Goal: Task Accomplishment & Management: Complete application form

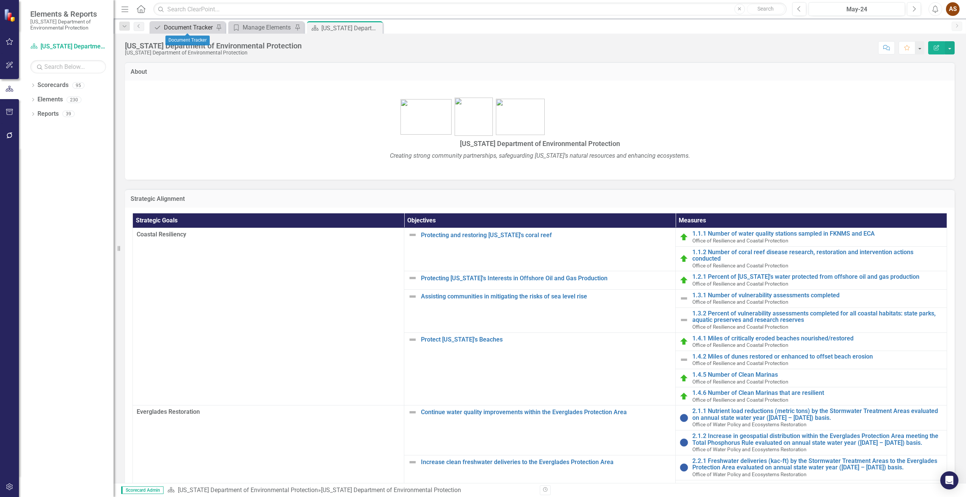
click at [187, 27] on div "Document Tracker" at bounding box center [189, 27] width 50 height 9
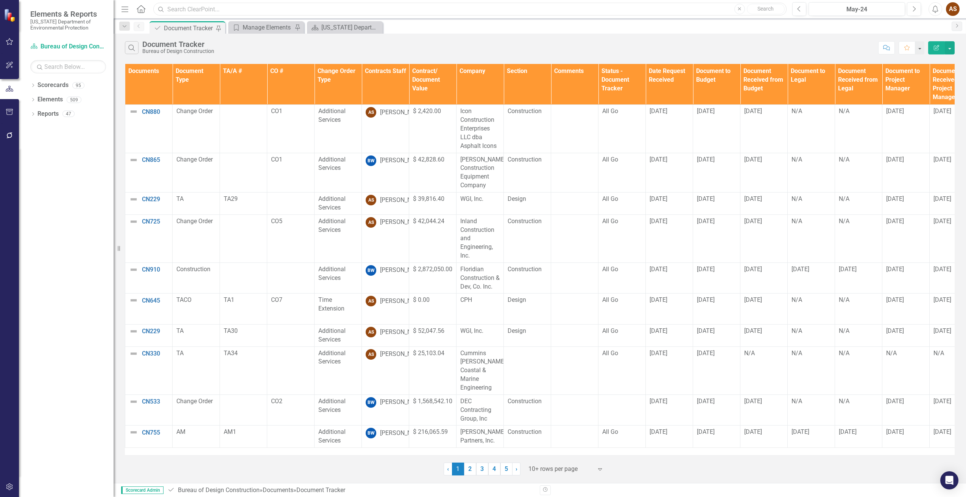
click at [246, 12] on input "text" at bounding box center [469, 9] width 633 height 13
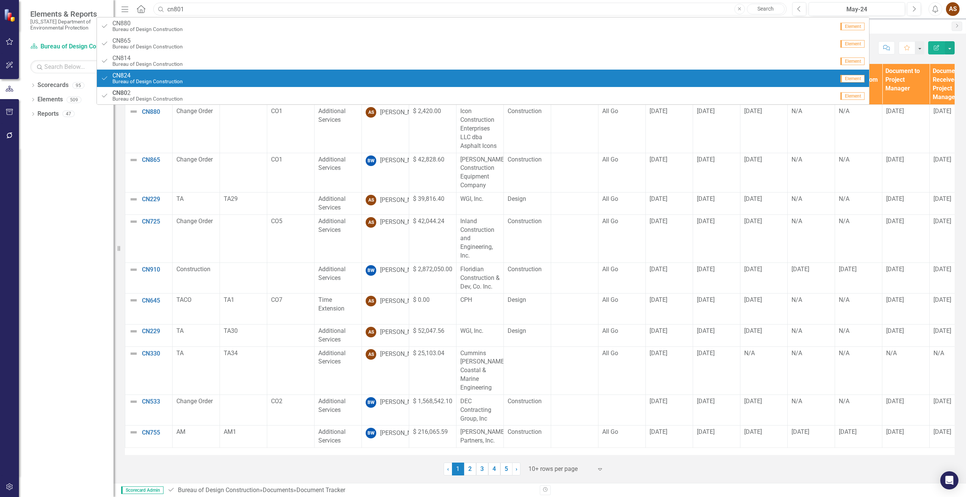
type input "cn801"
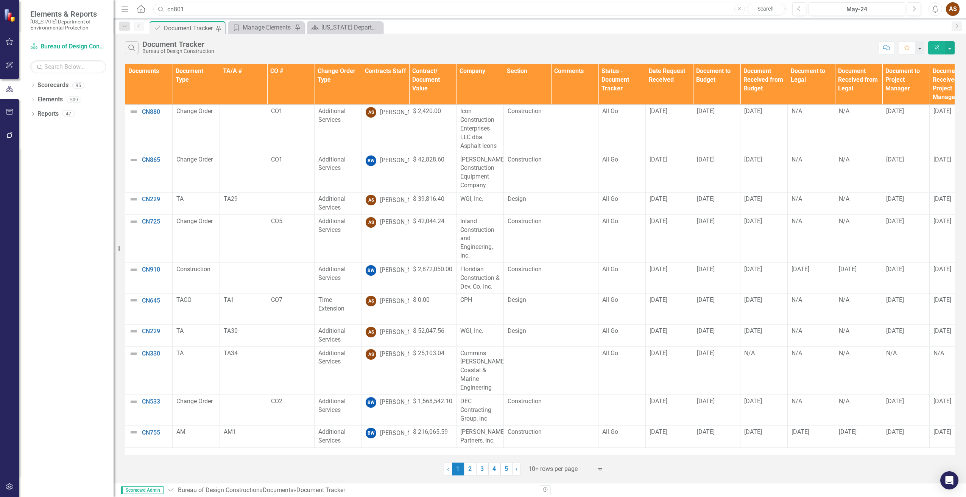
click at [272, 8] on input "cn801" at bounding box center [469, 9] width 633 height 13
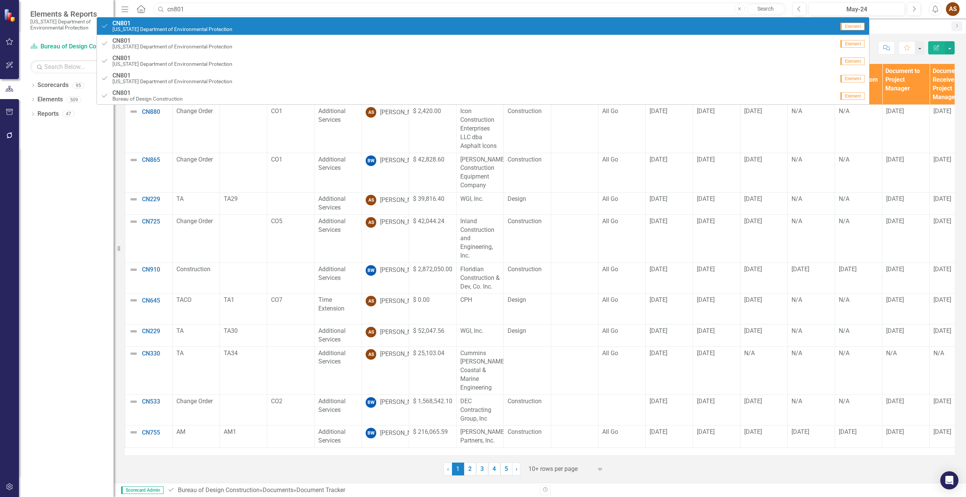
click at [266, 9] on input "cn801" at bounding box center [469, 9] width 633 height 13
click at [289, 11] on input "cn801" at bounding box center [469, 9] width 633 height 13
click at [770, 6] on link "Search" at bounding box center [766, 9] width 38 height 11
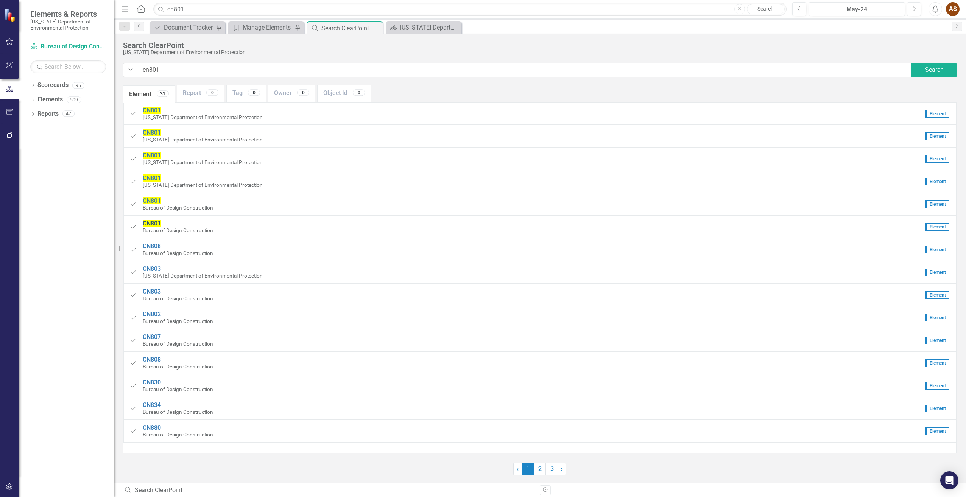
click at [151, 226] on span "CN801" at bounding box center [152, 223] width 18 height 7
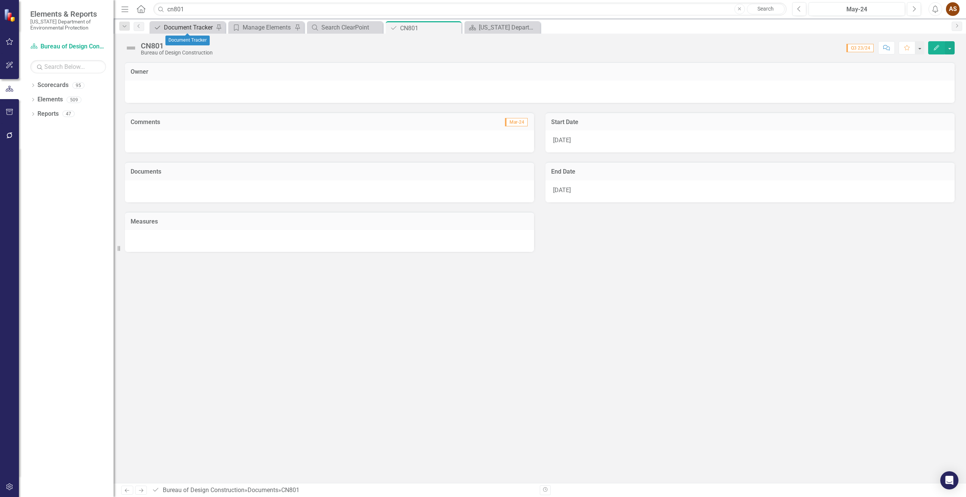
click at [194, 25] on div "Document Tracker" at bounding box center [189, 27] width 50 height 9
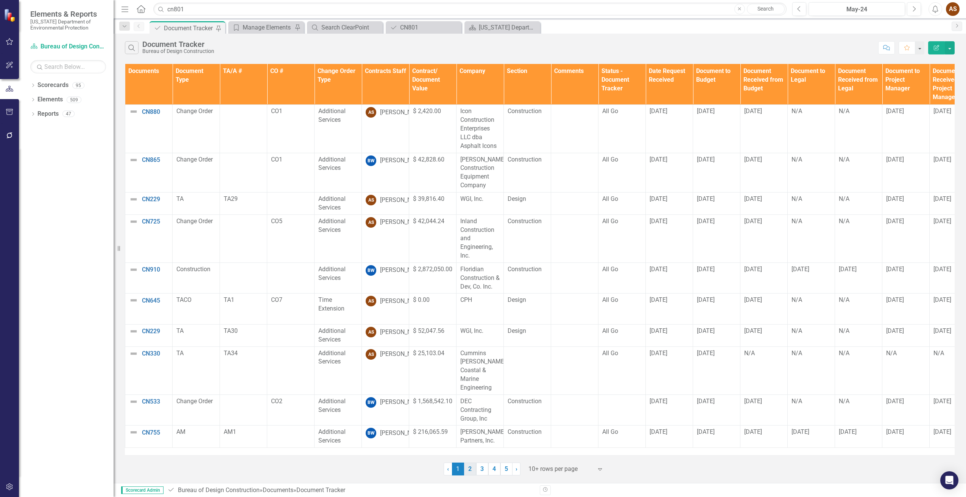
click at [468, 467] on link "2" at bounding box center [470, 469] width 12 height 13
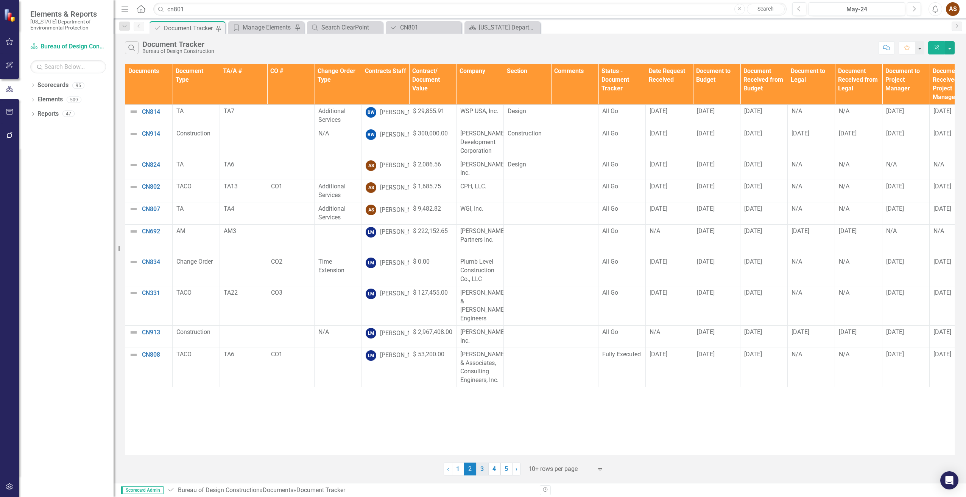
click at [484, 467] on link "3" at bounding box center [482, 469] width 12 height 13
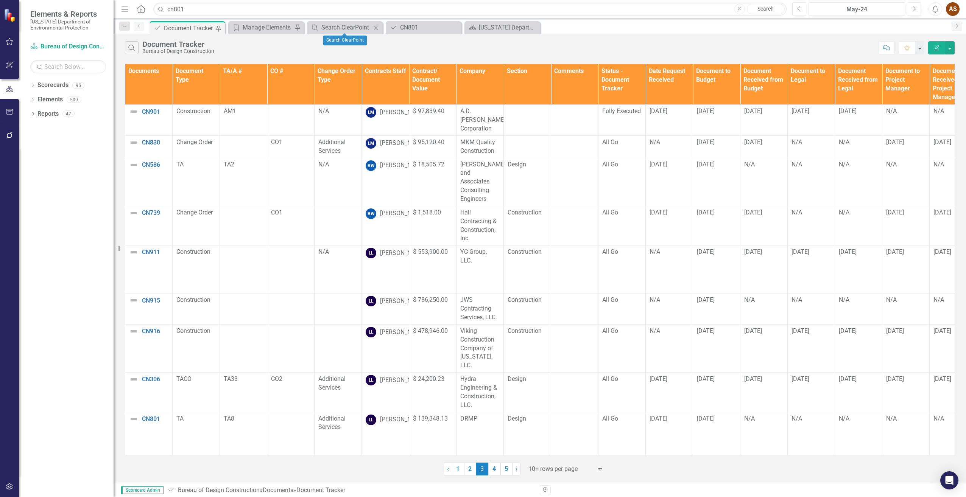
click at [376, 25] on icon "Close" at bounding box center [376, 28] width 8 height 6
click at [769, 11] on link "Search" at bounding box center [766, 9] width 38 height 11
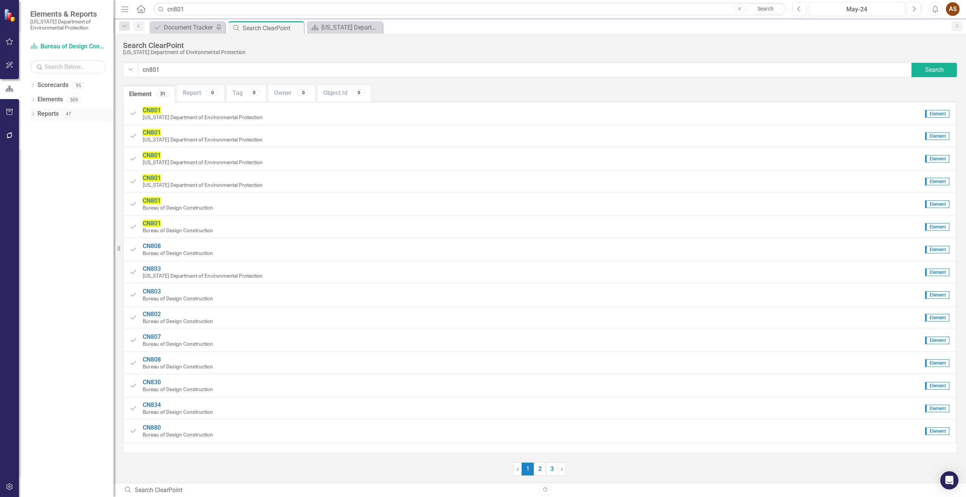
click at [34, 113] on icon "Dropdown" at bounding box center [32, 115] width 5 height 4
click at [62, 201] on link "Document Documents" at bounding box center [61, 199] width 41 height 9
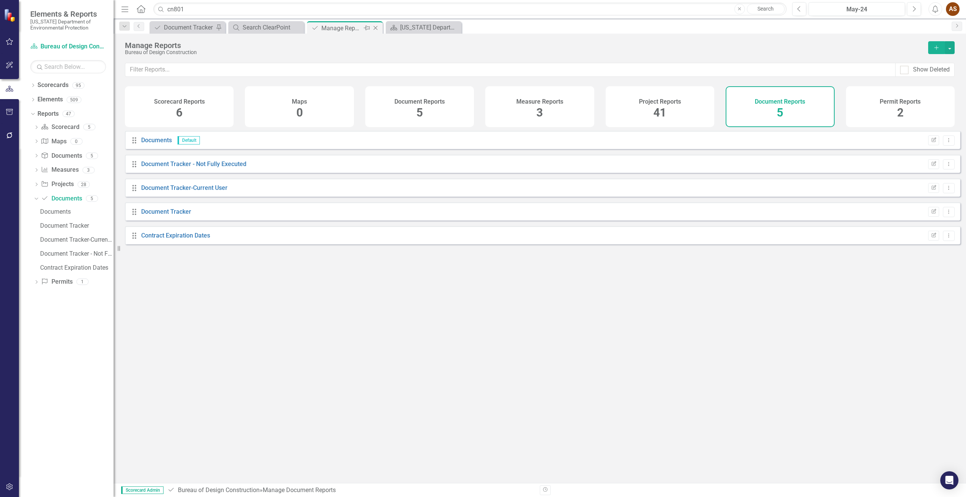
click at [376, 28] on icon at bounding box center [376, 28] width 4 height 4
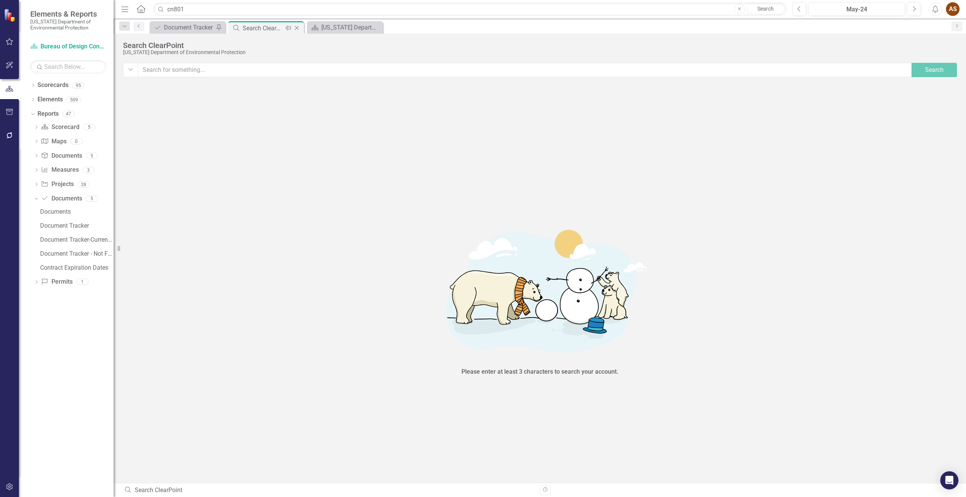
click at [298, 27] on icon "Close" at bounding box center [297, 28] width 8 height 6
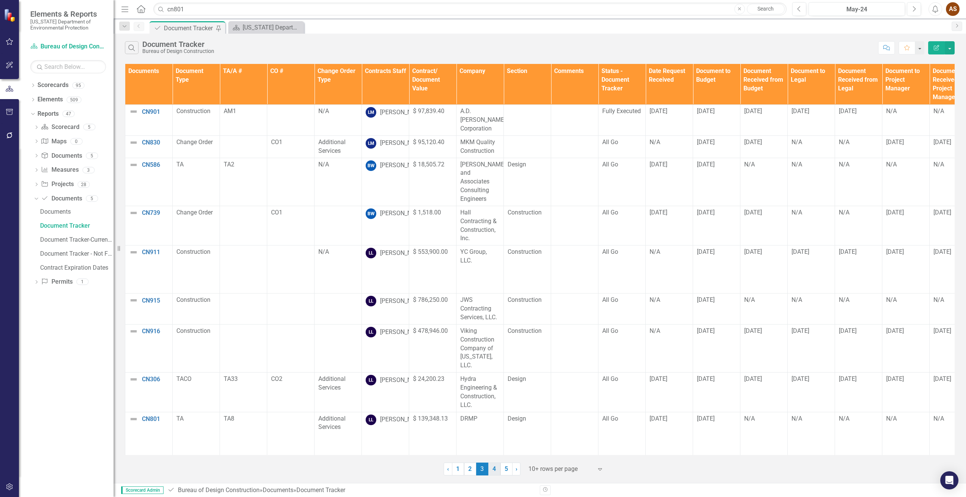
click at [496, 469] on link "4" at bounding box center [494, 469] width 12 height 13
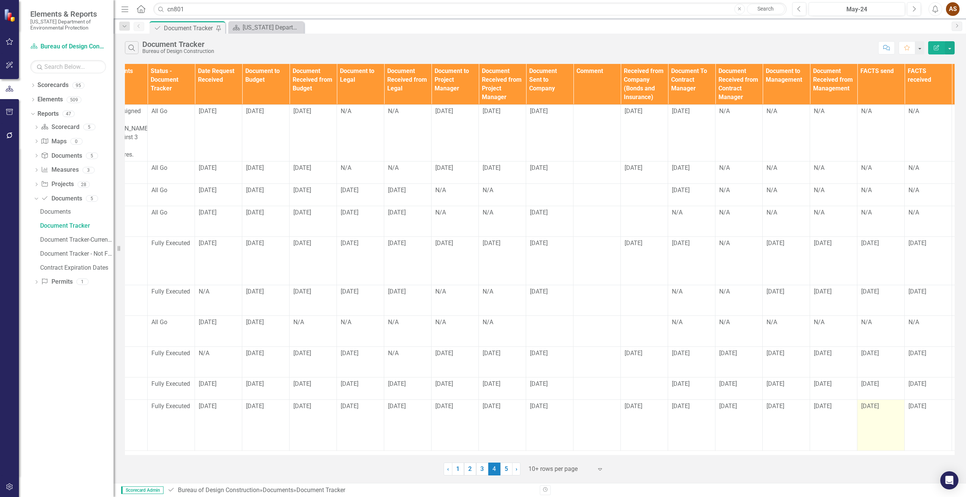
scroll to position [0, 451]
click at [727, 164] on div "N/A" at bounding box center [738, 168] width 39 height 9
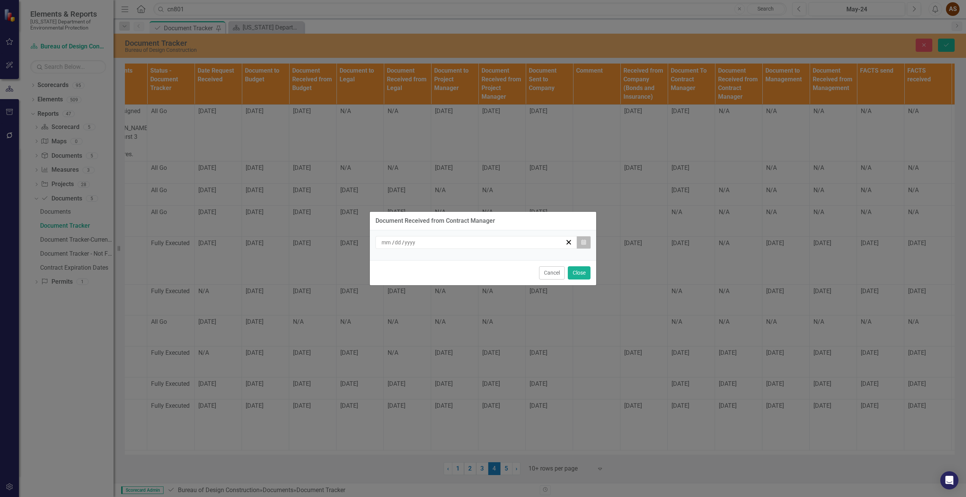
click at [585, 243] on icon "Calendar" at bounding box center [583, 242] width 5 height 5
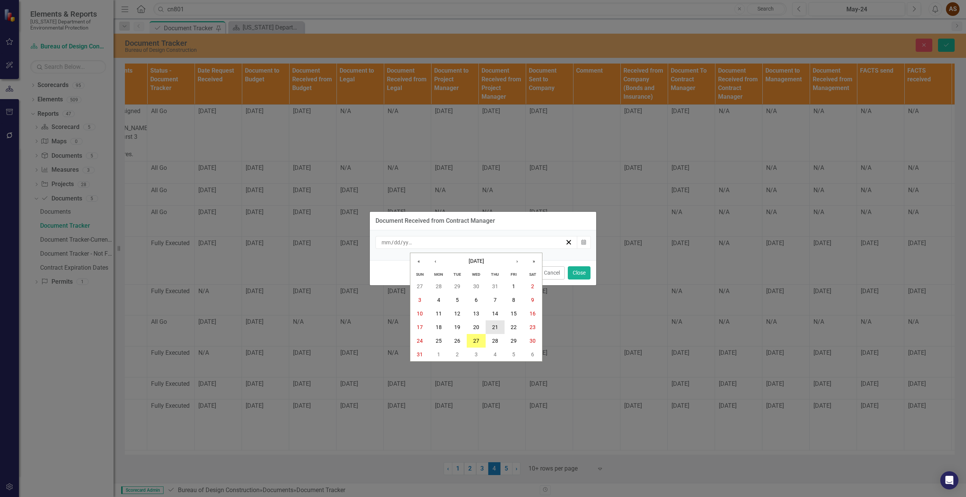
click at [497, 327] on abbr "21" at bounding box center [495, 327] width 6 height 6
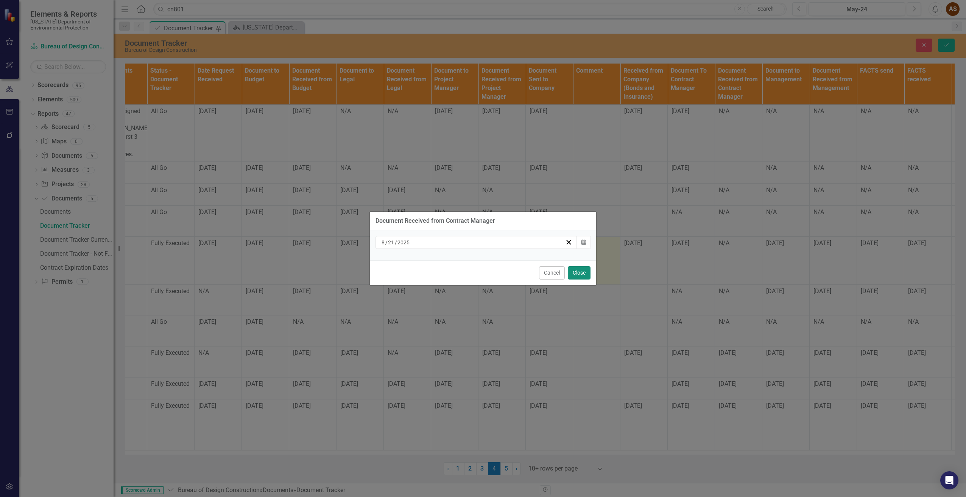
drag, startPoint x: 576, startPoint y: 271, endPoint x: 580, endPoint y: 271, distance: 4.2
click at [576, 271] on button "Close" at bounding box center [579, 272] width 23 height 13
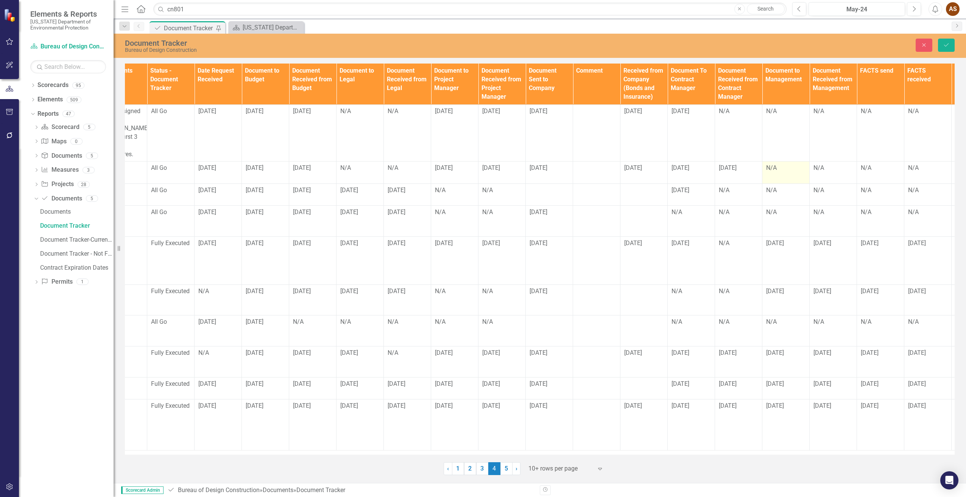
click at [778, 164] on div "N/A" at bounding box center [785, 168] width 39 height 9
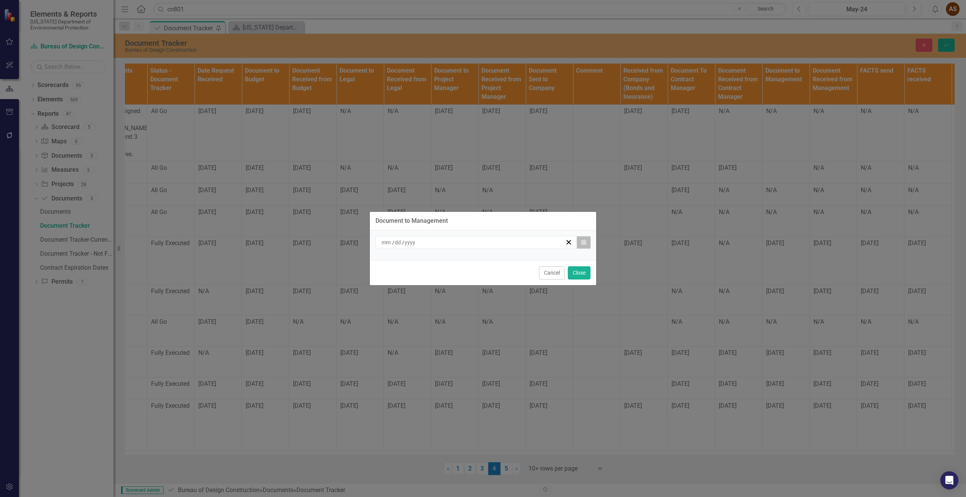
click at [585, 243] on icon "button" at bounding box center [583, 242] width 5 height 5
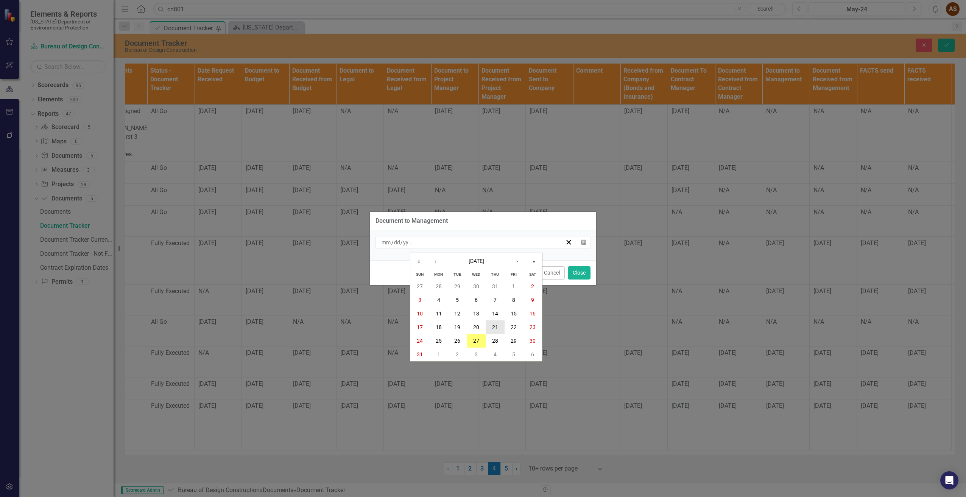
click at [493, 329] on abbr "21" at bounding box center [495, 327] width 6 height 6
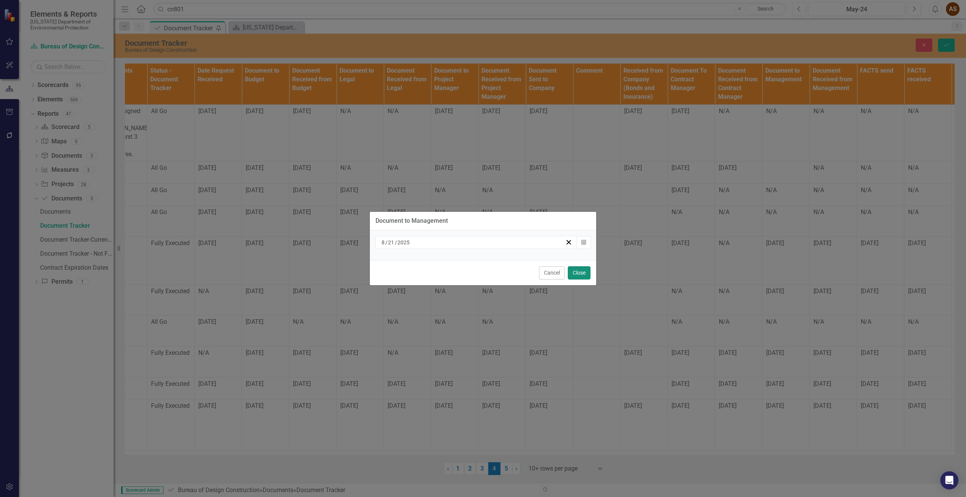
click at [581, 271] on button "Close" at bounding box center [579, 272] width 23 height 13
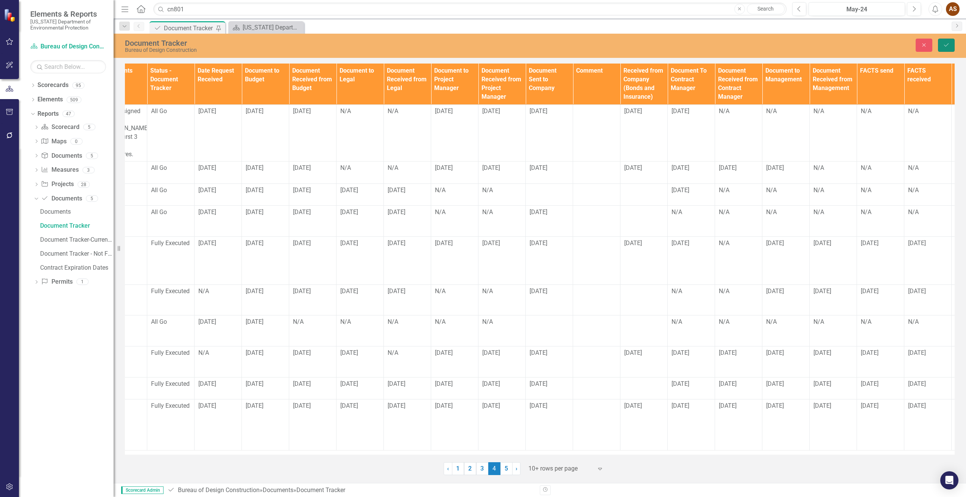
click at [950, 47] on button "Save" at bounding box center [946, 45] width 17 height 13
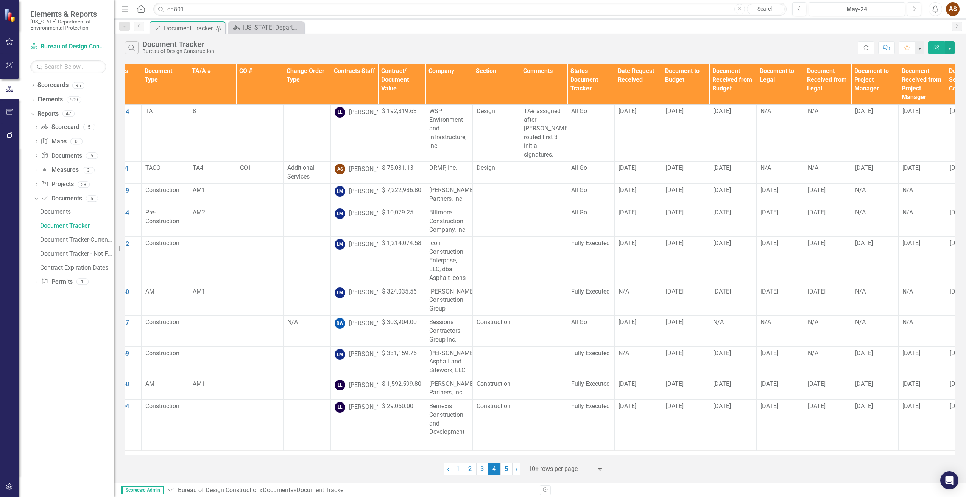
scroll to position [0, 0]
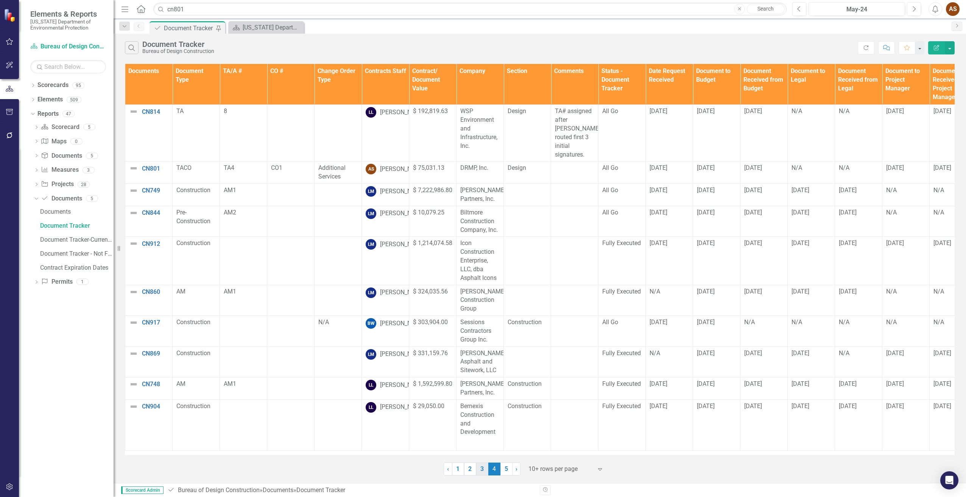
click at [486, 471] on link "3" at bounding box center [482, 469] width 12 height 13
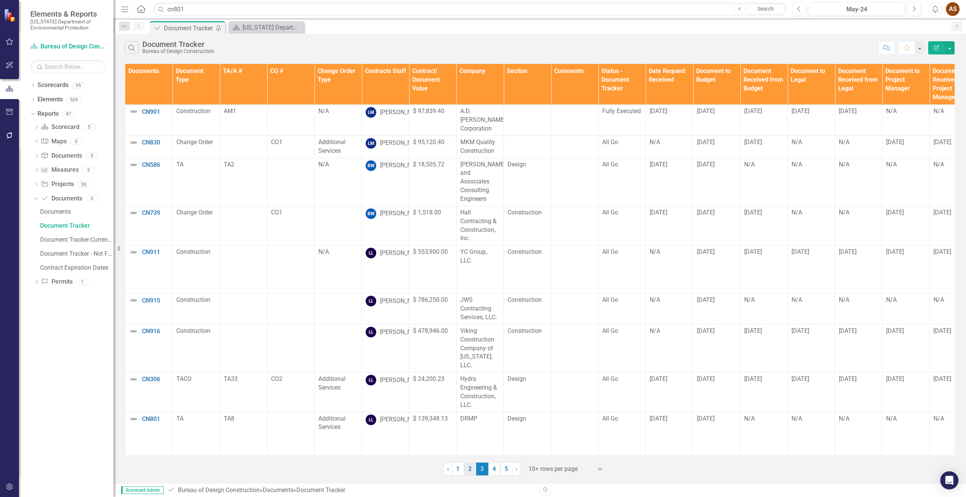
click at [471, 468] on link "2" at bounding box center [470, 469] width 12 height 13
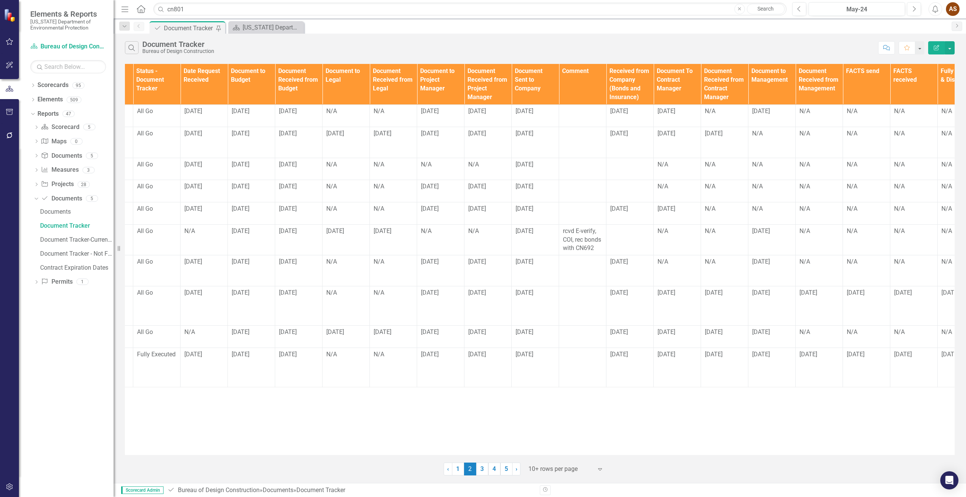
scroll to position [0, 465]
click at [670, 187] on div "N/A" at bounding box center [676, 186] width 39 height 9
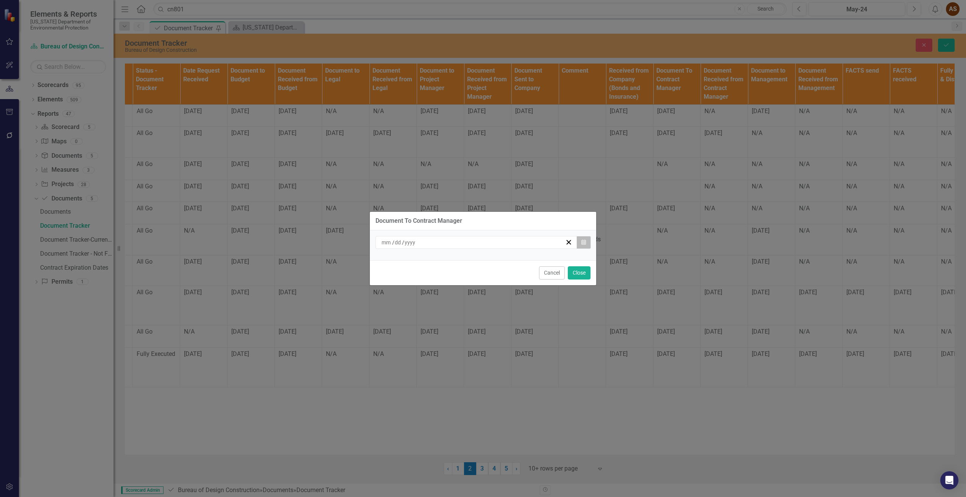
click at [583, 241] on icon "Calendar" at bounding box center [583, 242] width 5 height 5
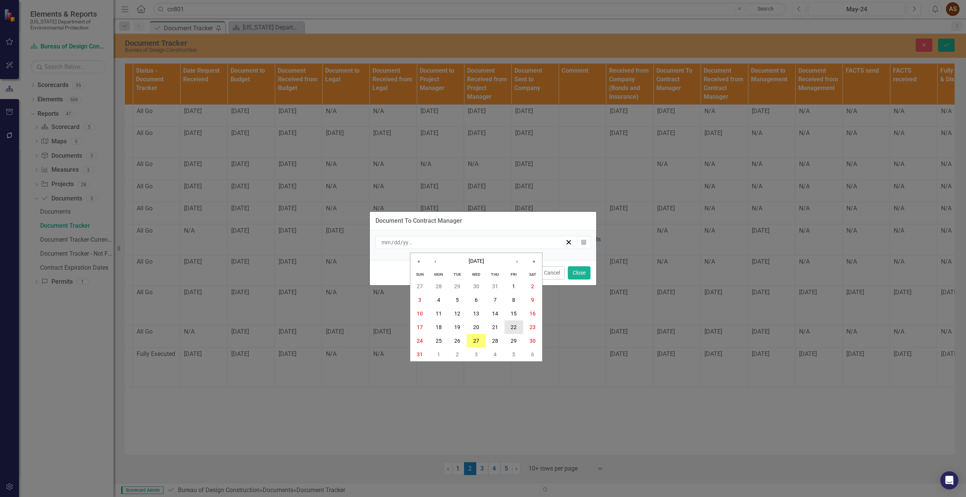
click at [509, 324] on button "22" at bounding box center [513, 328] width 19 height 14
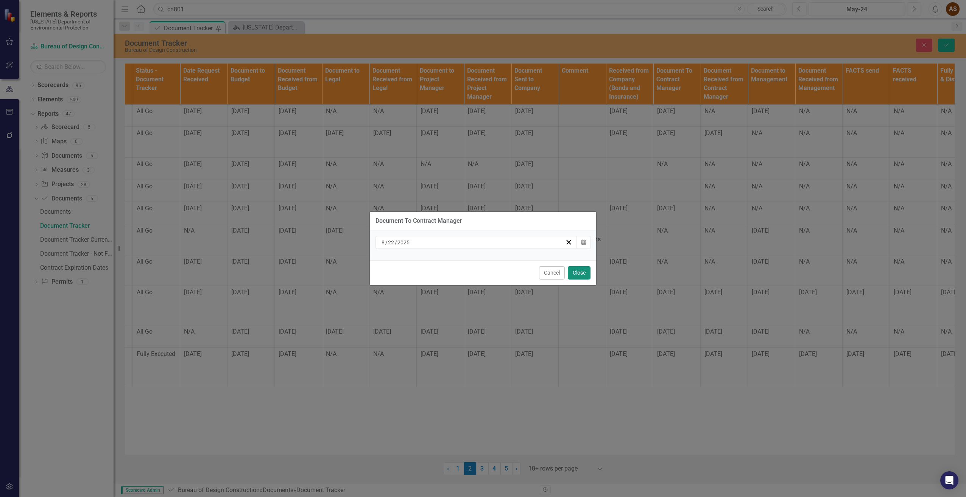
click at [580, 274] on button "Close" at bounding box center [579, 272] width 23 height 13
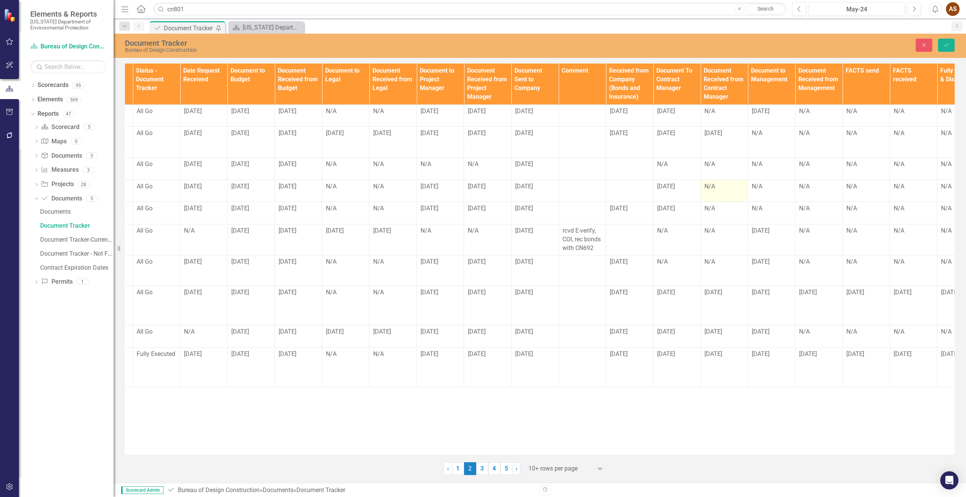
click at [715, 188] on div "N/A" at bounding box center [723, 186] width 39 height 9
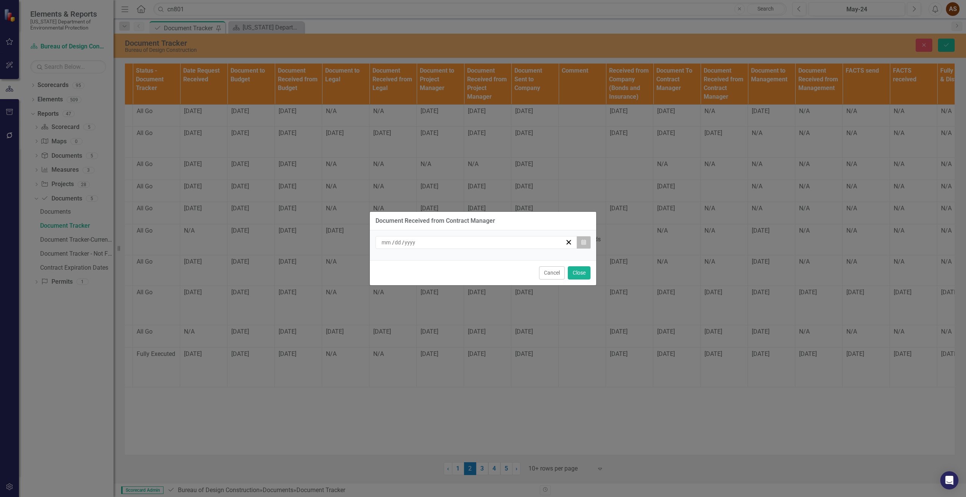
click at [583, 244] on icon "button" at bounding box center [583, 242] width 5 height 5
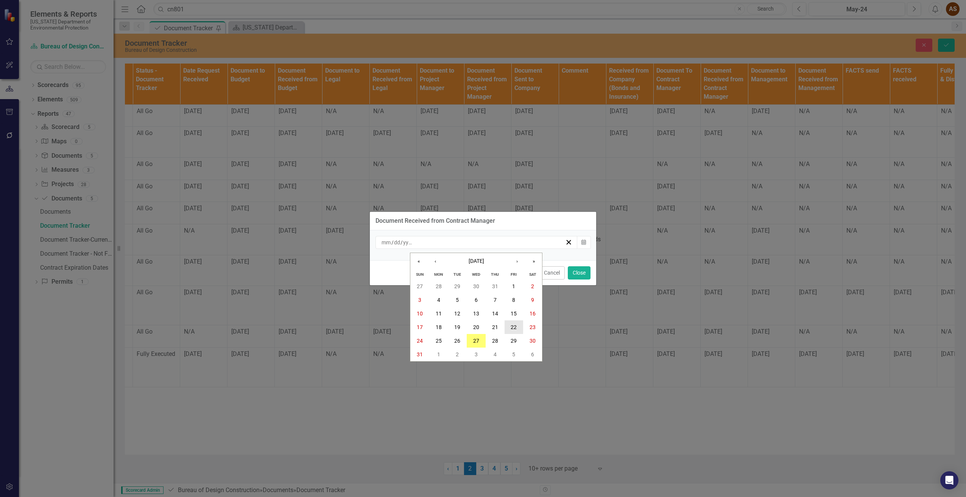
click at [508, 325] on button "22" at bounding box center [513, 328] width 19 height 14
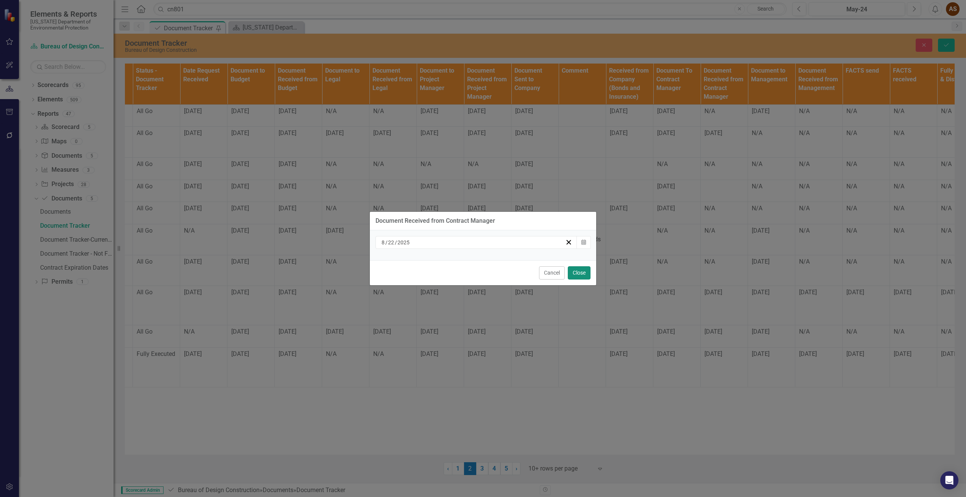
click at [578, 271] on button "Close" at bounding box center [579, 272] width 23 height 13
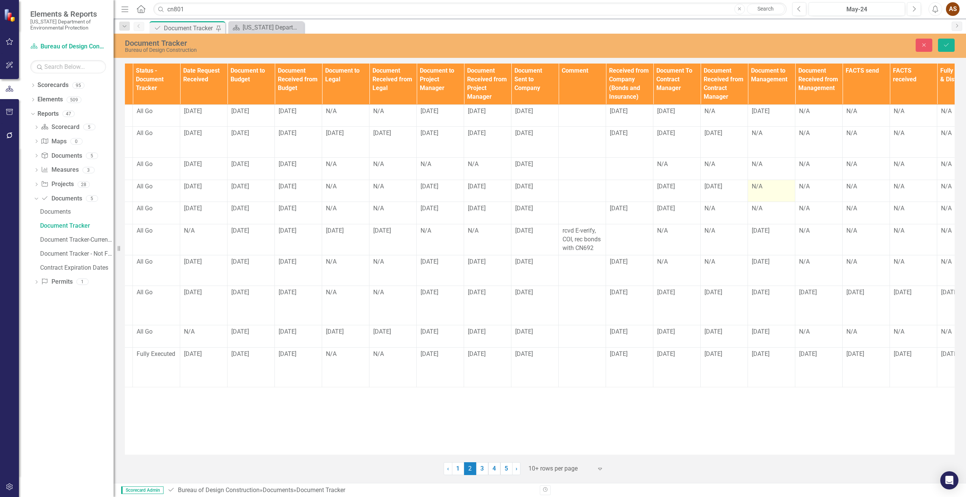
click at [762, 186] on div "N/A" at bounding box center [771, 186] width 39 height 9
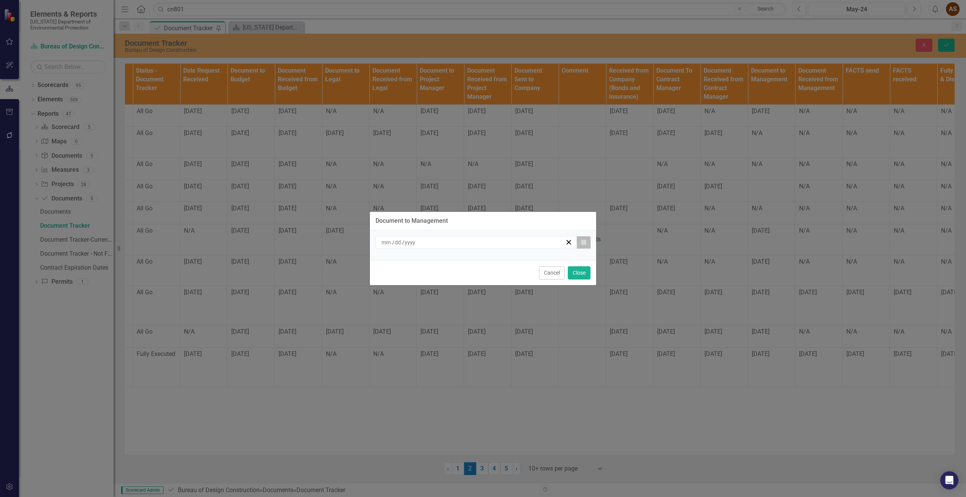
click at [580, 241] on button "Calendar" at bounding box center [583, 242] width 14 height 13
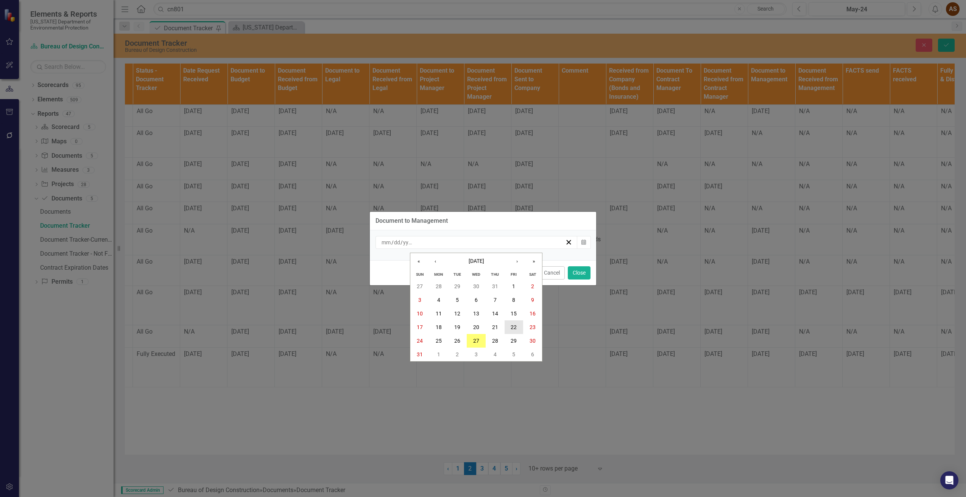
click at [509, 324] on button "22" at bounding box center [513, 328] width 19 height 14
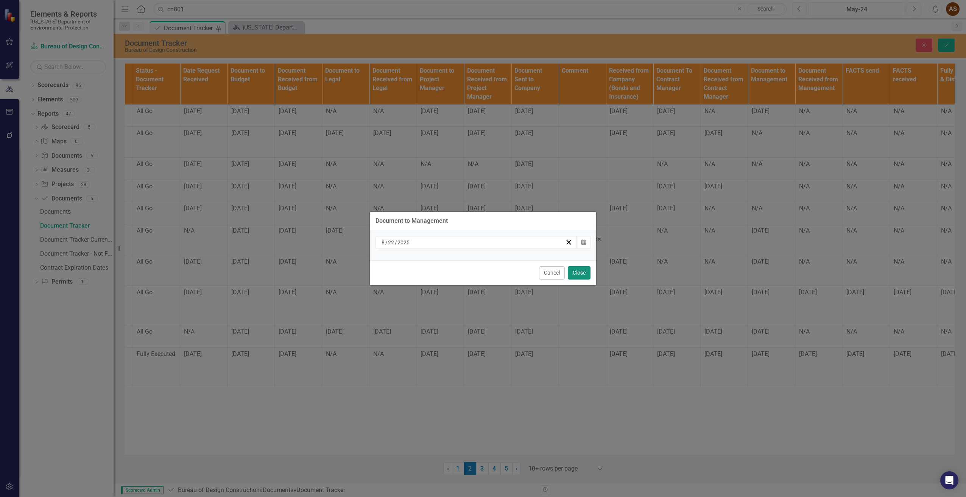
click at [579, 275] on button "Close" at bounding box center [579, 272] width 23 height 13
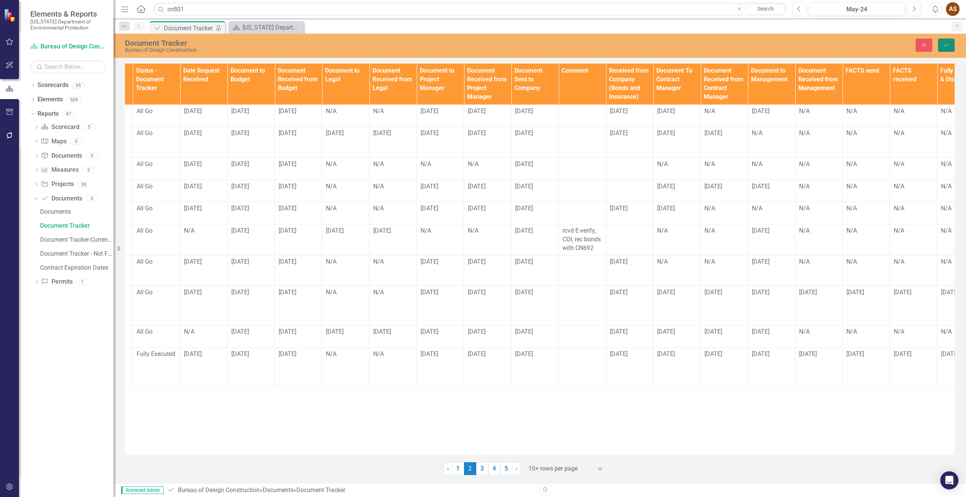
click at [941, 47] on button "Save" at bounding box center [946, 45] width 17 height 13
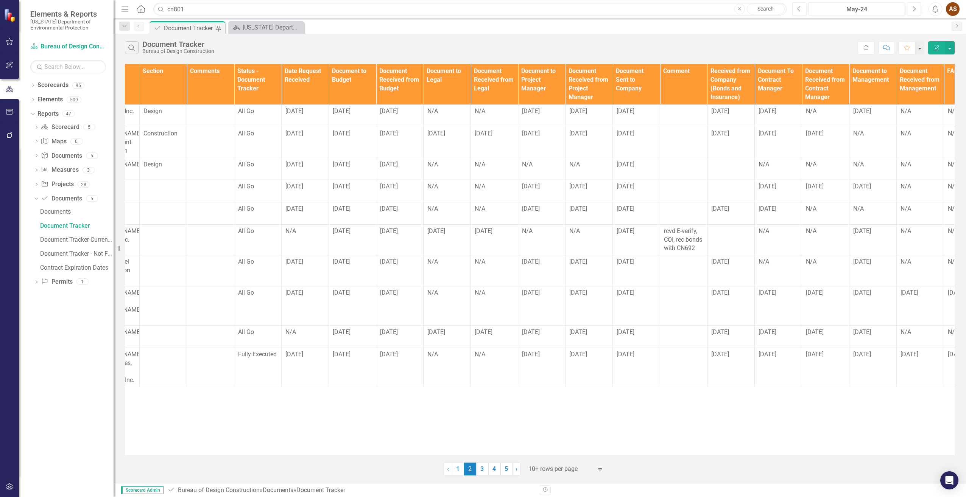
scroll to position [0, 369]
click at [520, 163] on div "N/A" at bounding box center [536, 164] width 39 height 9
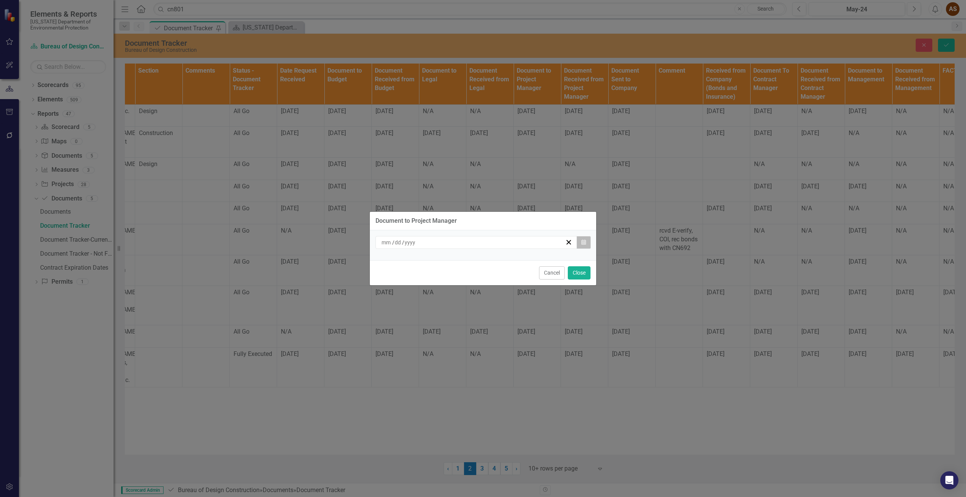
click at [585, 246] on button "Calendar" at bounding box center [583, 242] width 14 height 13
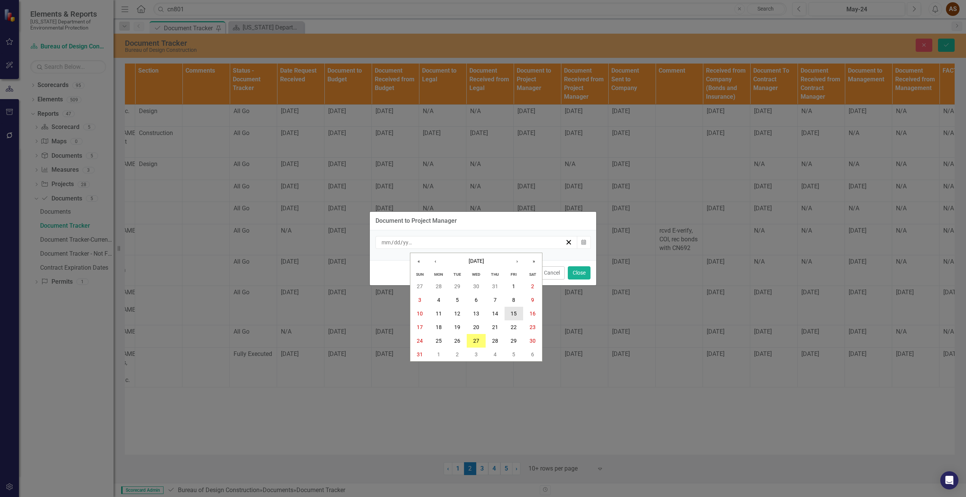
click at [512, 313] on abbr "15" at bounding box center [514, 314] width 6 height 6
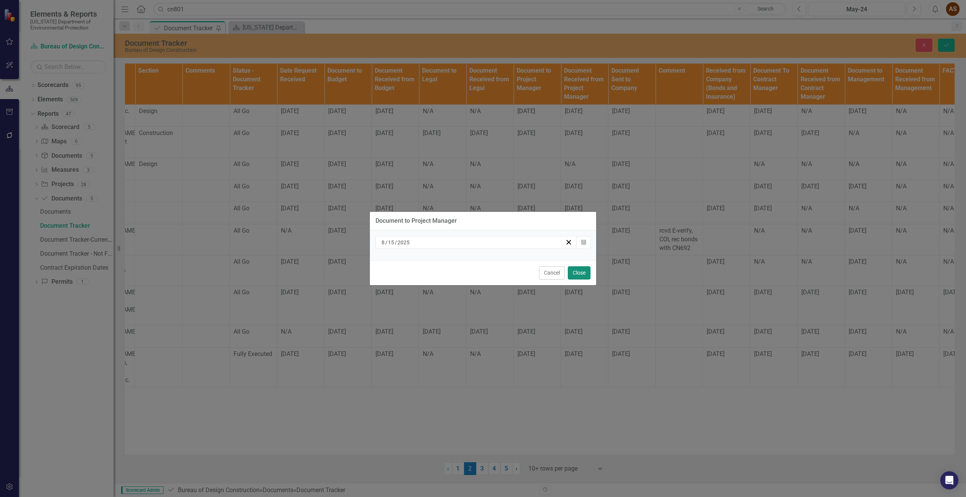
click at [578, 274] on button "Close" at bounding box center [579, 272] width 23 height 13
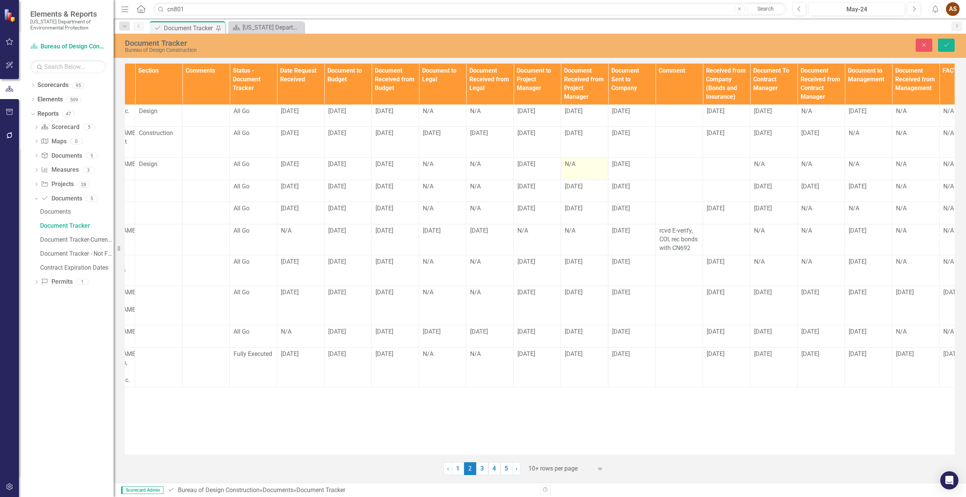
click at [573, 165] on div "N/A" at bounding box center [584, 164] width 39 height 9
click at [572, 165] on div "N/A" at bounding box center [584, 164] width 39 height 9
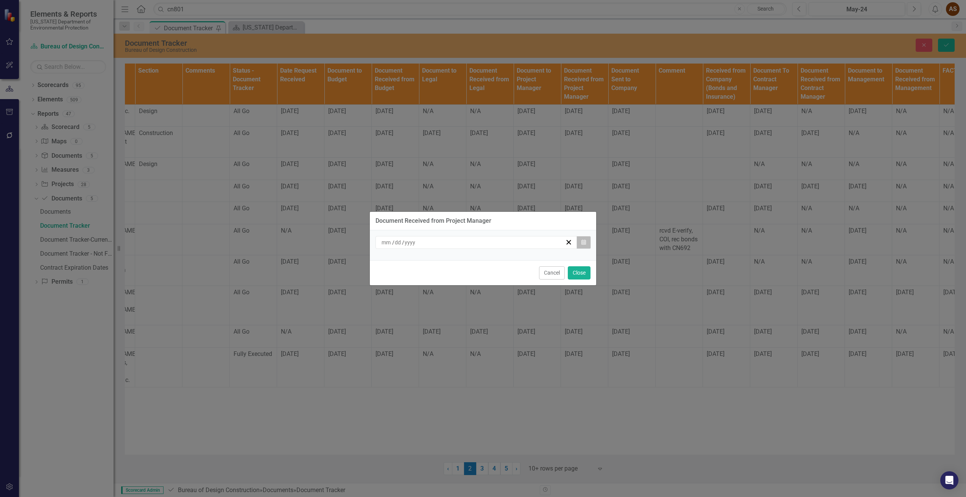
click at [582, 239] on button "Calendar" at bounding box center [583, 242] width 14 height 13
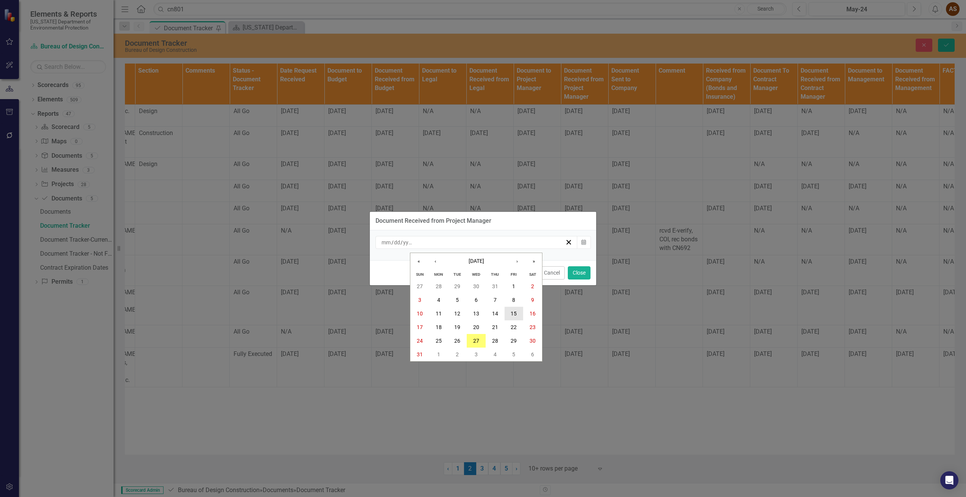
click at [508, 310] on button "15" at bounding box center [513, 314] width 19 height 14
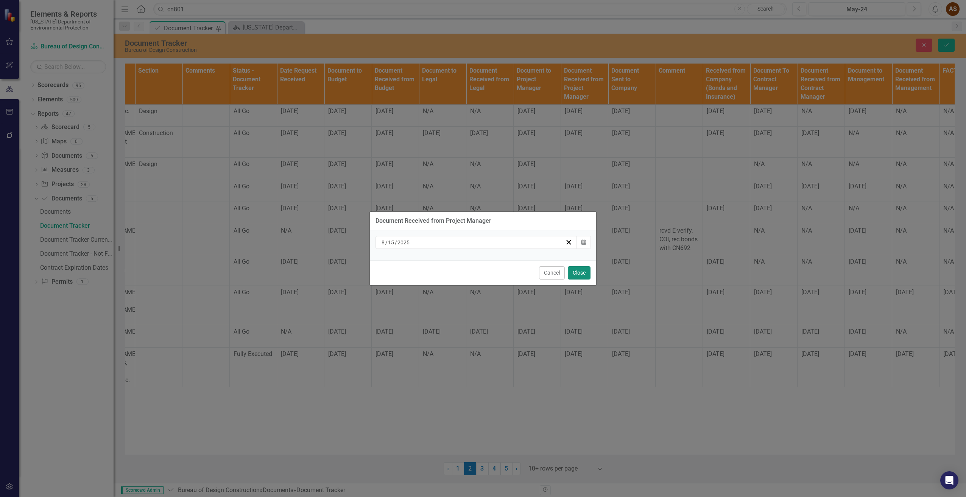
click at [581, 277] on button "Close" at bounding box center [579, 272] width 23 height 13
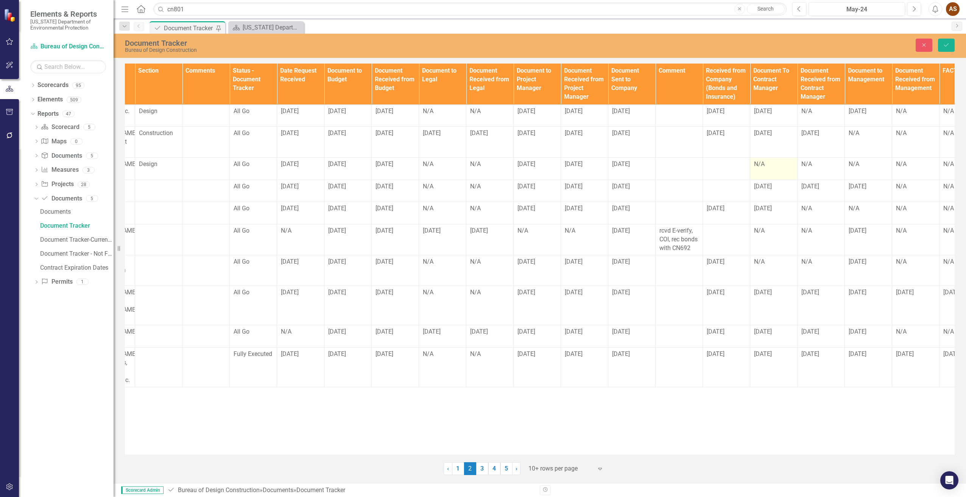
click at [757, 166] on div "N/A" at bounding box center [773, 164] width 39 height 9
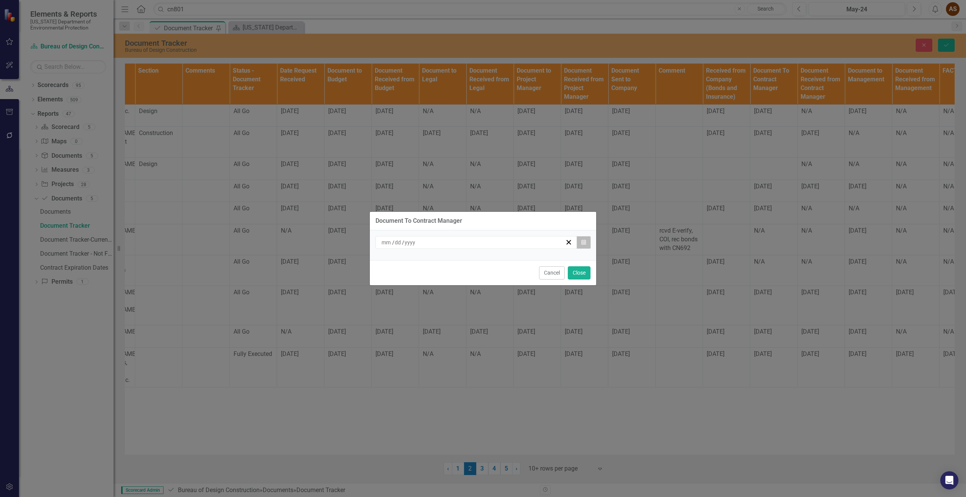
click at [581, 242] on icon "button" at bounding box center [583, 242] width 5 height 5
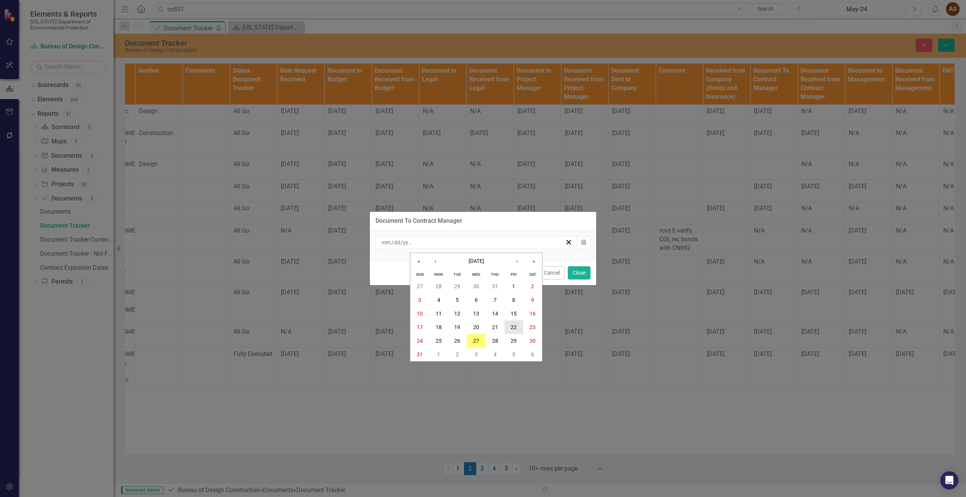
click at [513, 324] on button "22" at bounding box center [513, 328] width 19 height 14
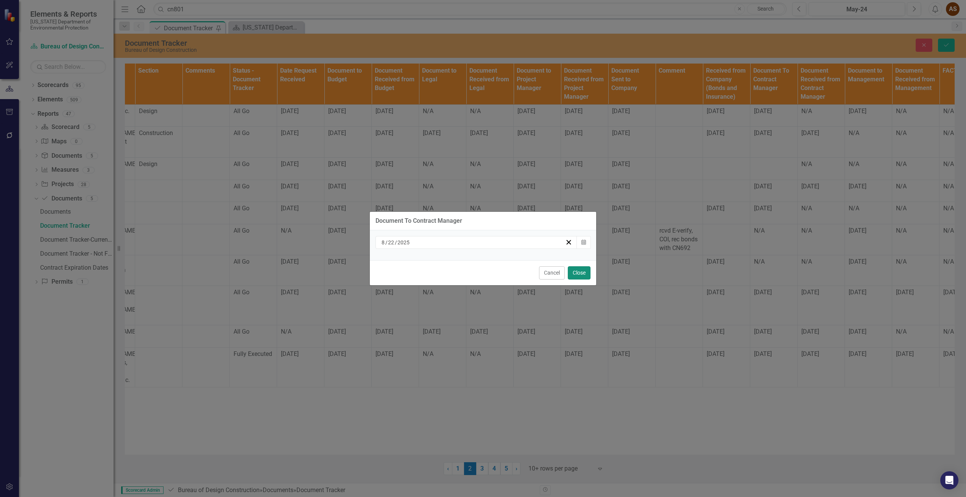
click at [576, 274] on button "Close" at bounding box center [579, 272] width 23 height 13
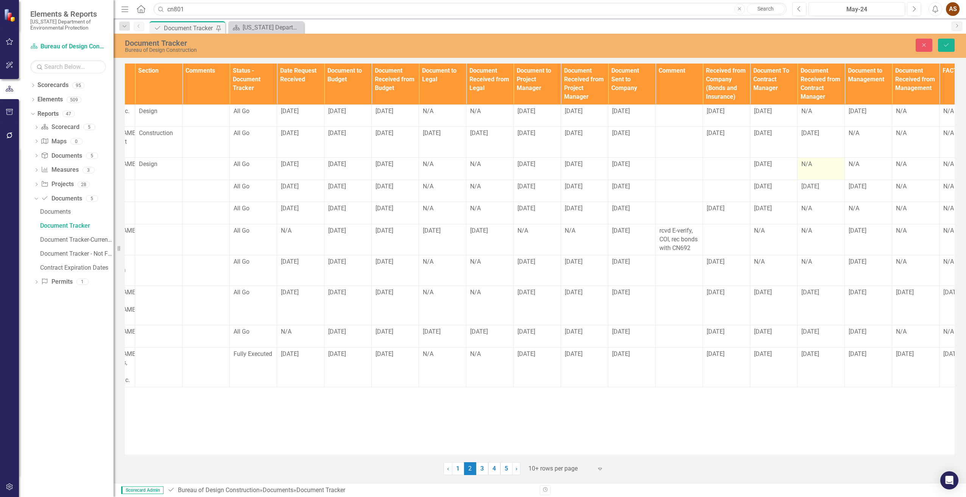
click at [813, 166] on div "N/A" at bounding box center [820, 164] width 39 height 9
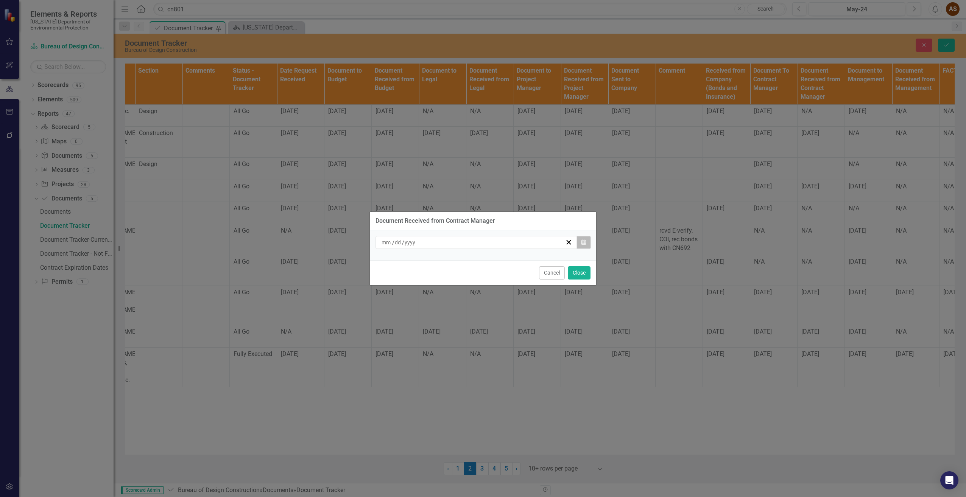
click at [584, 244] on icon "Calendar" at bounding box center [583, 242] width 5 height 5
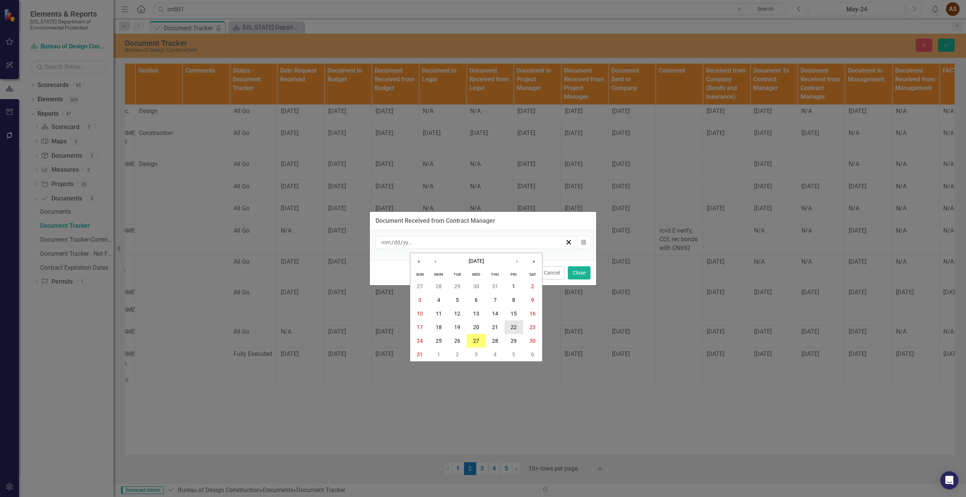
click at [512, 325] on abbr "22" at bounding box center [514, 327] width 6 height 6
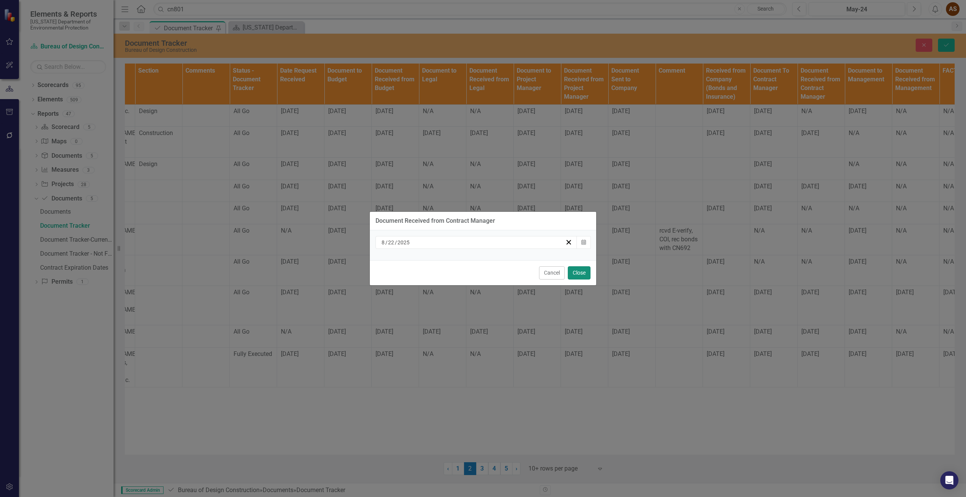
click at [584, 276] on button "Close" at bounding box center [579, 272] width 23 height 13
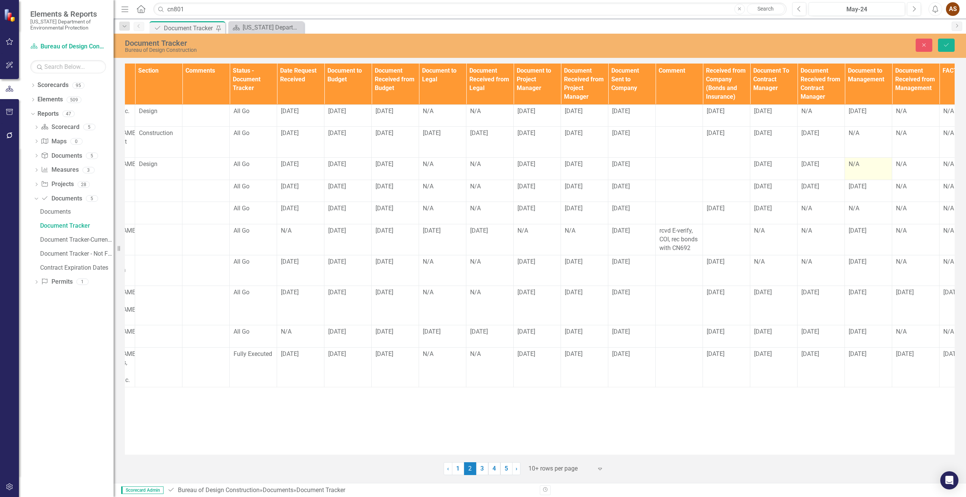
click at [858, 165] on div "N/A" at bounding box center [867, 164] width 39 height 9
click at [858, 164] on div "N/A" at bounding box center [867, 164] width 39 height 9
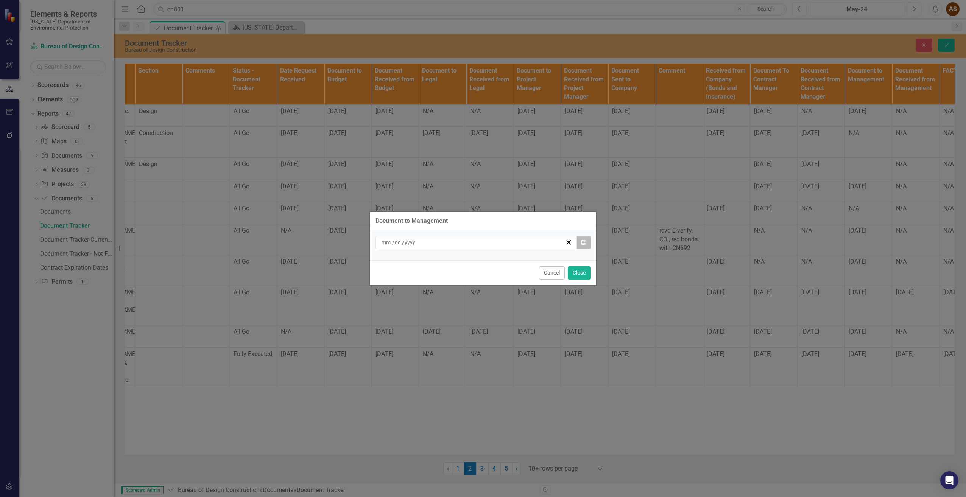
click at [581, 241] on icon "button" at bounding box center [583, 242] width 5 height 5
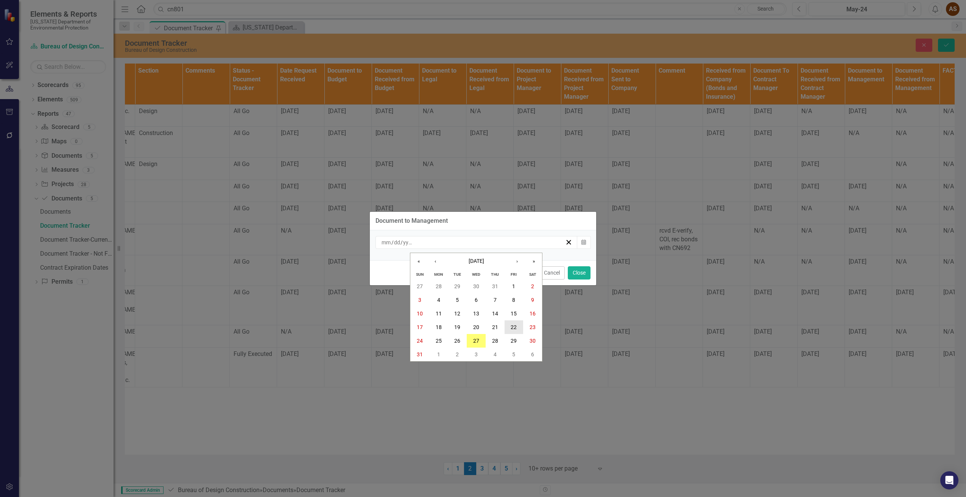
click at [507, 324] on button "22" at bounding box center [513, 328] width 19 height 14
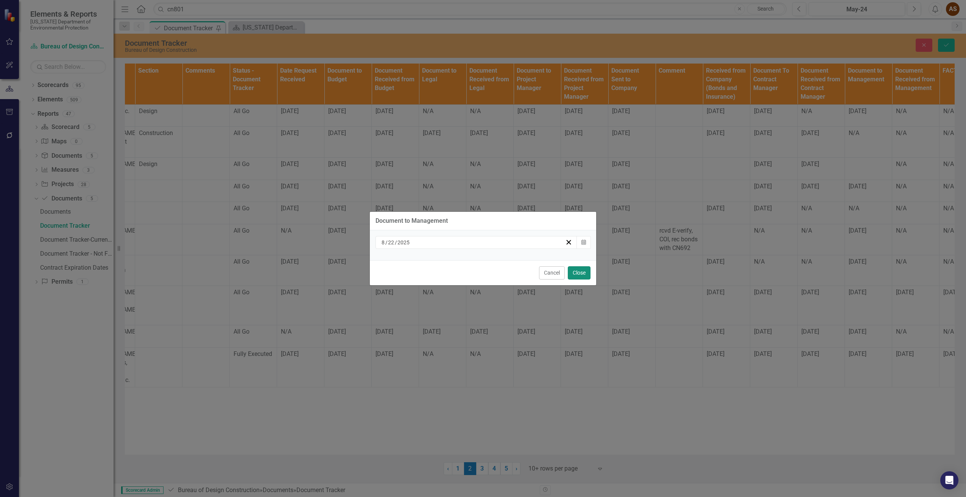
click at [579, 272] on button "Close" at bounding box center [579, 272] width 23 height 13
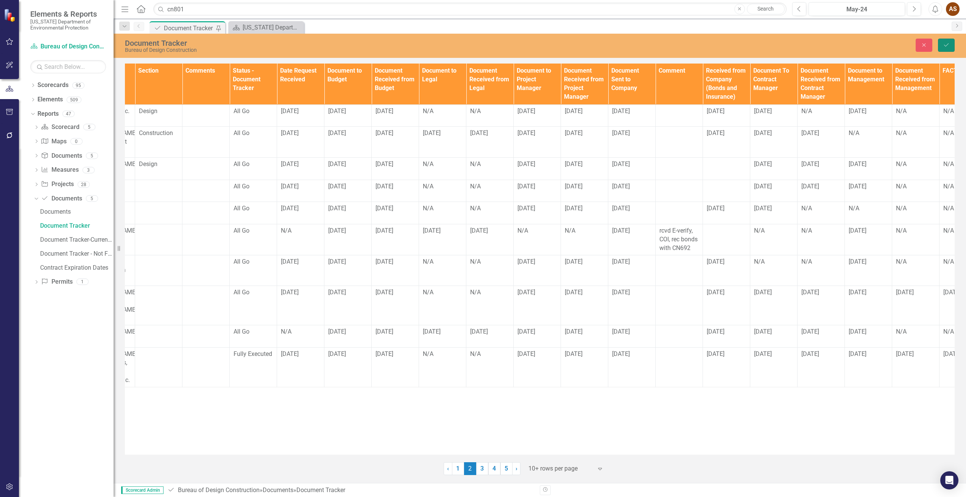
click at [948, 44] on icon "Save" at bounding box center [946, 44] width 7 height 5
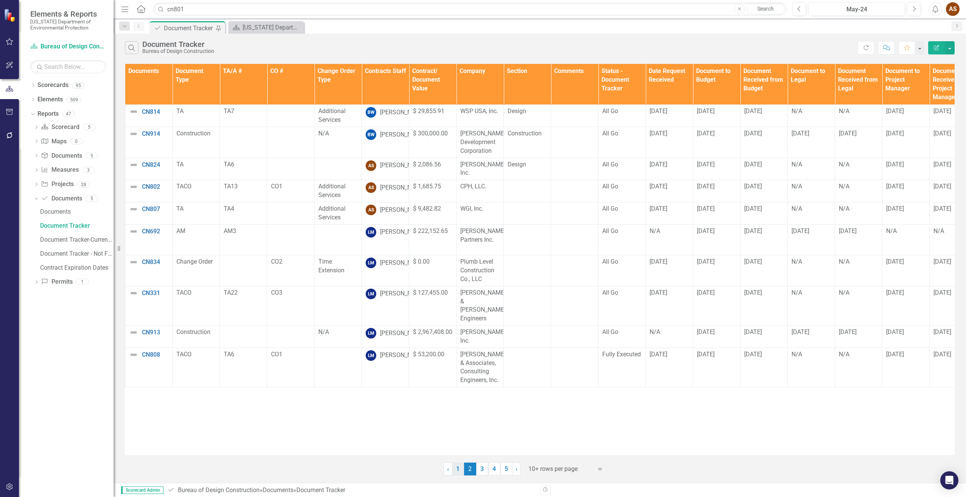
click at [458, 468] on link "1" at bounding box center [458, 469] width 12 height 13
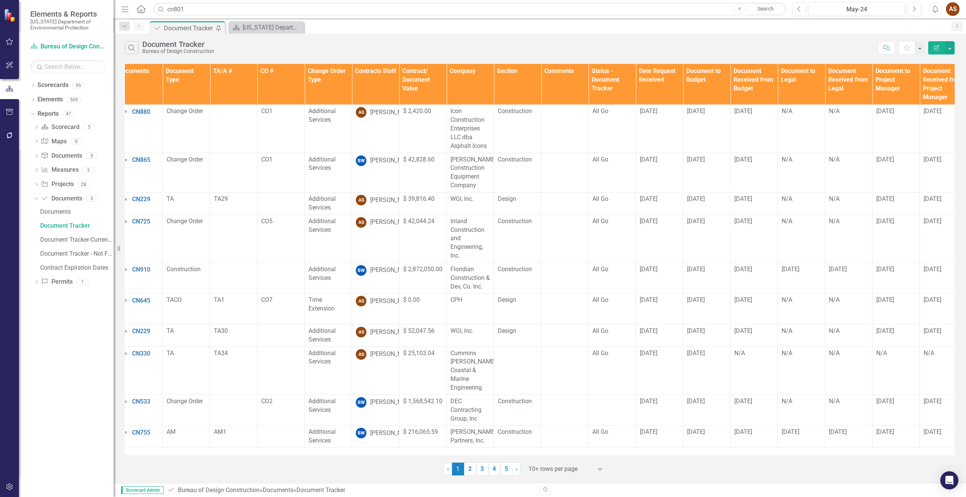
scroll to position [0, 9]
click at [611, 201] on div "All Go" at bounding box center [612, 199] width 39 height 9
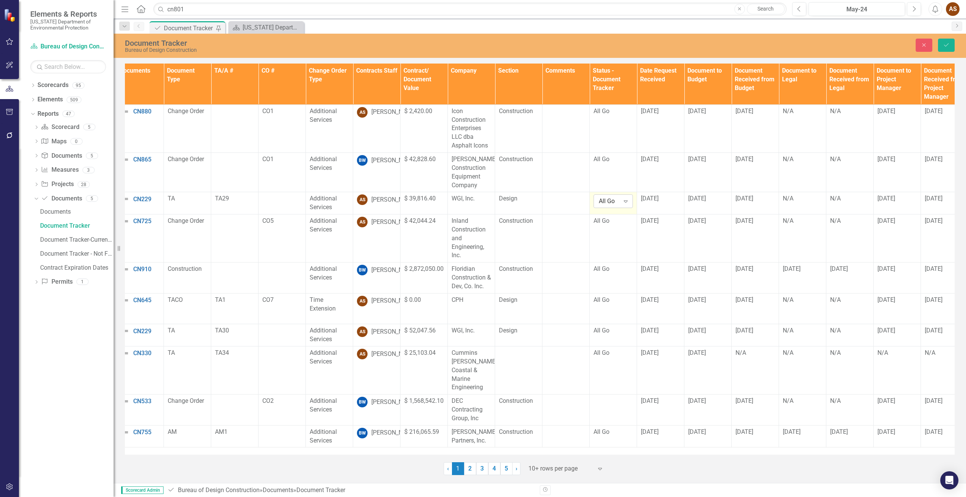
click at [628, 201] on icon "Expand" at bounding box center [626, 201] width 8 height 6
click at [622, 237] on div "Fully Executed" at bounding box center [625, 239] width 48 height 9
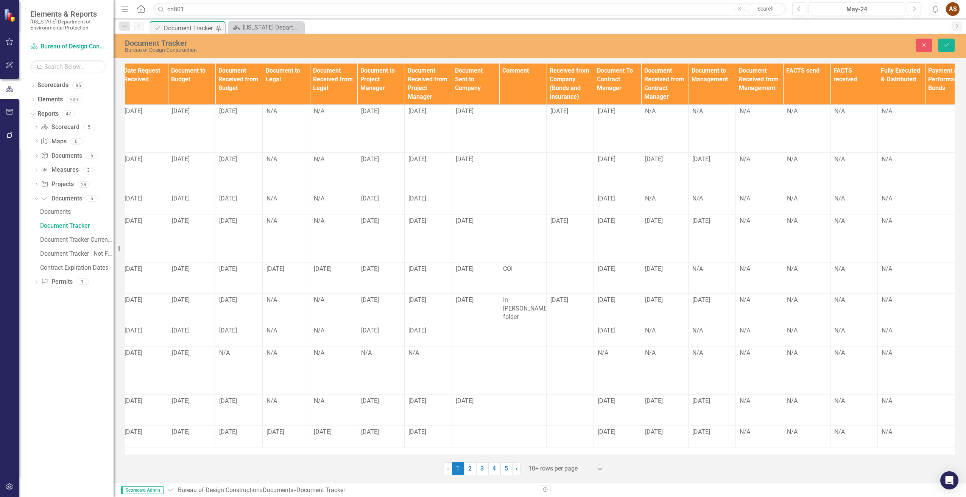
scroll to position [0, 543]
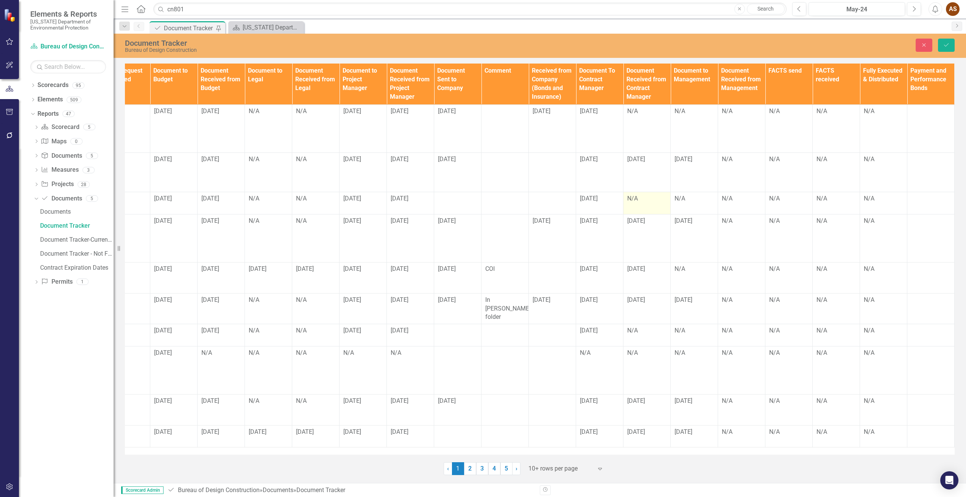
click at [632, 196] on div "N/A" at bounding box center [646, 199] width 39 height 9
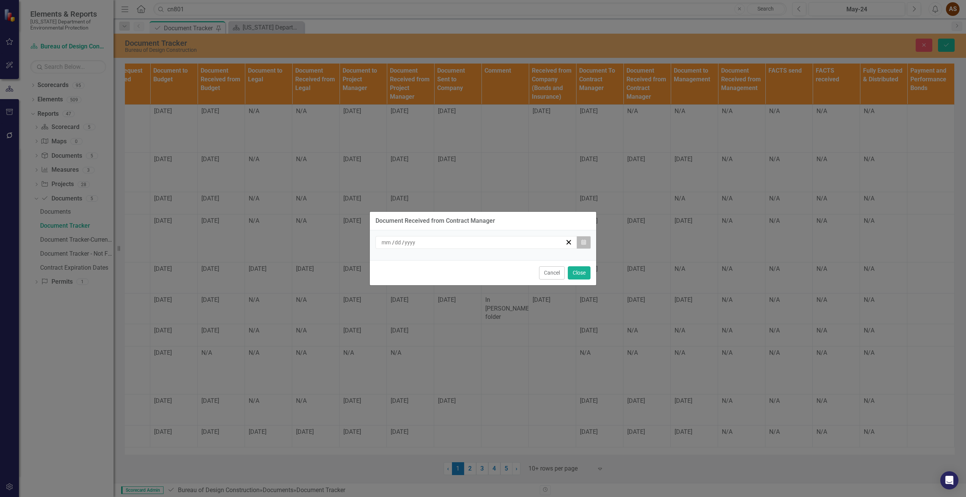
drag, startPoint x: 632, startPoint y: 196, endPoint x: 584, endPoint y: 241, distance: 66.1
click at [584, 241] on icon "Calendar" at bounding box center [583, 242] width 5 height 5
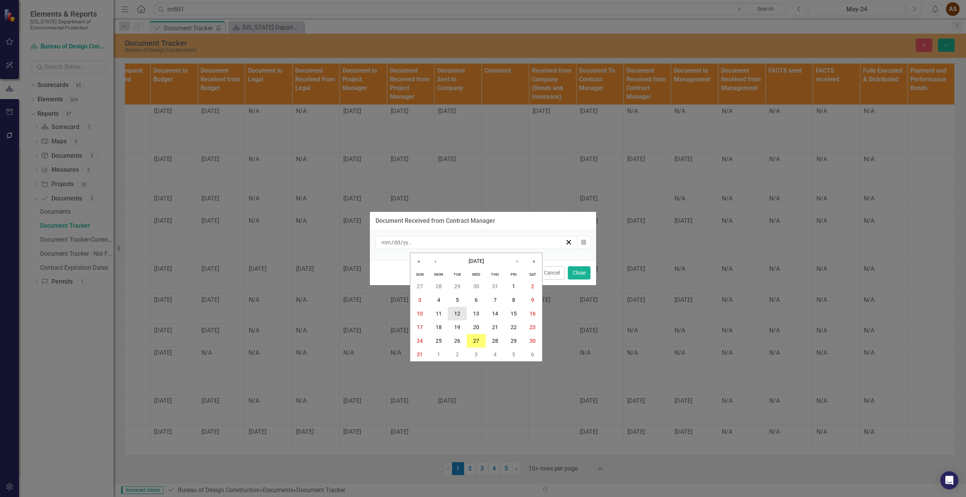
click at [464, 312] on button "12" at bounding box center [457, 314] width 19 height 14
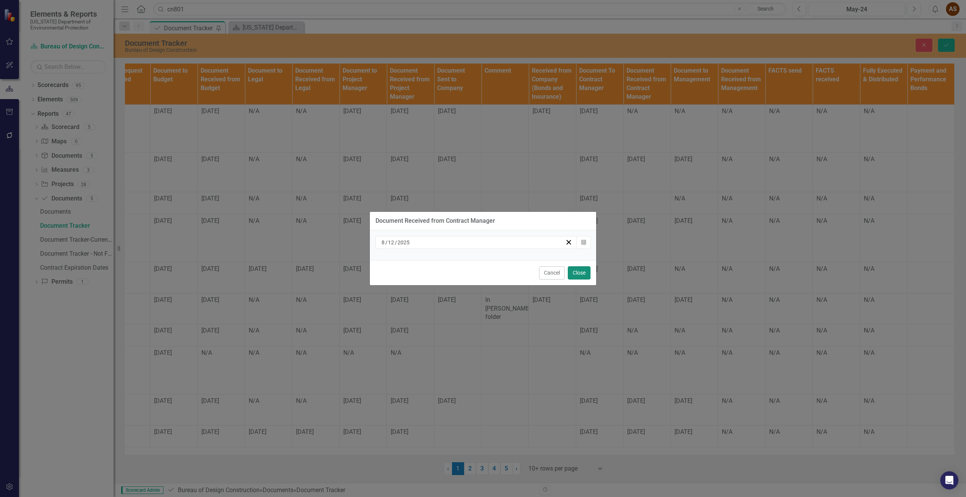
click at [578, 269] on button "Close" at bounding box center [579, 272] width 23 height 13
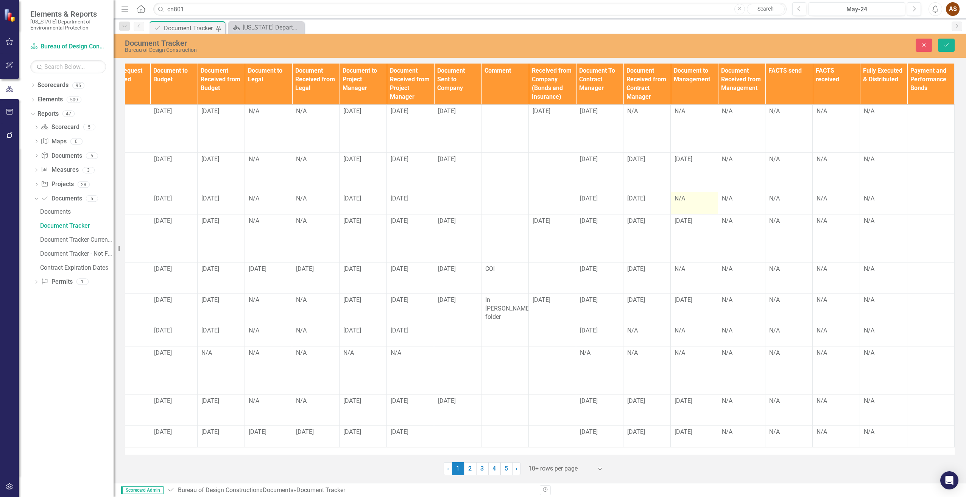
click at [686, 201] on div "N/A" at bounding box center [693, 199] width 39 height 9
click at [685, 201] on div "N/A" at bounding box center [693, 199] width 39 height 9
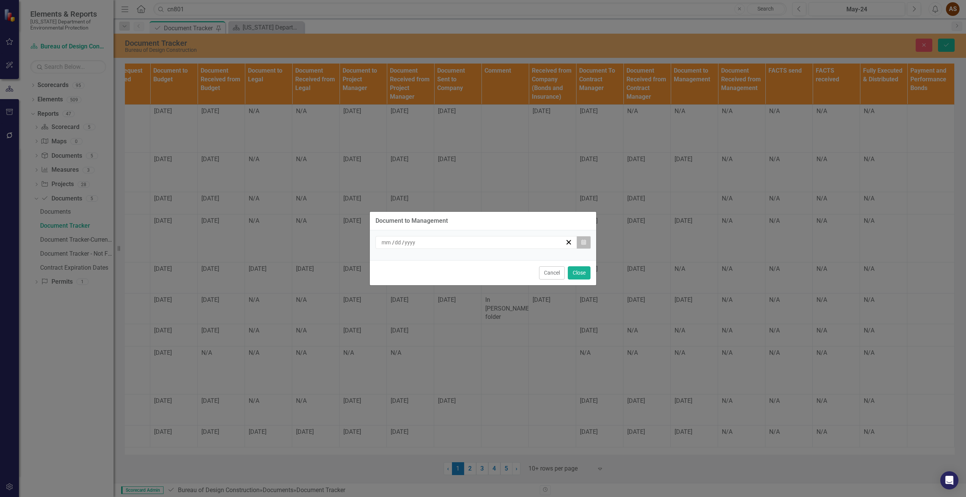
click at [587, 239] on button "Calendar" at bounding box center [583, 242] width 14 height 13
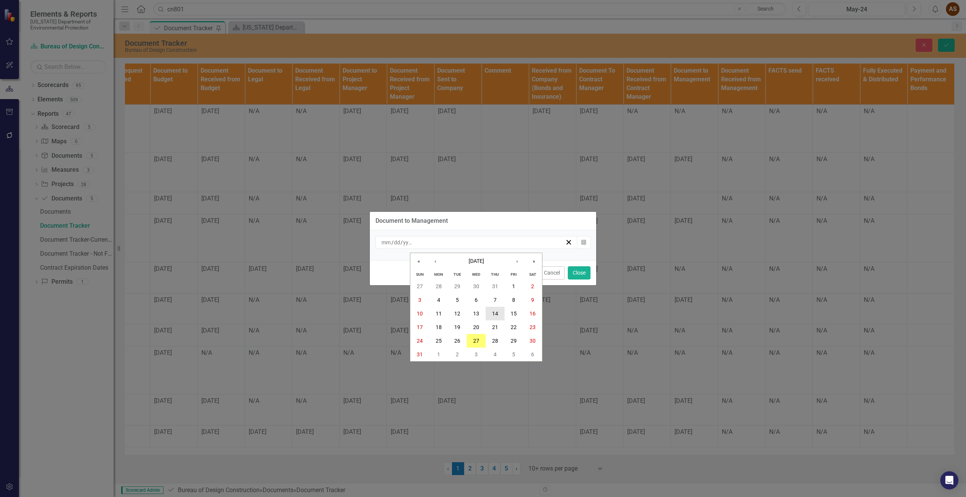
click at [492, 316] on abbr "14" at bounding box center [495, 314] width 6 height 6
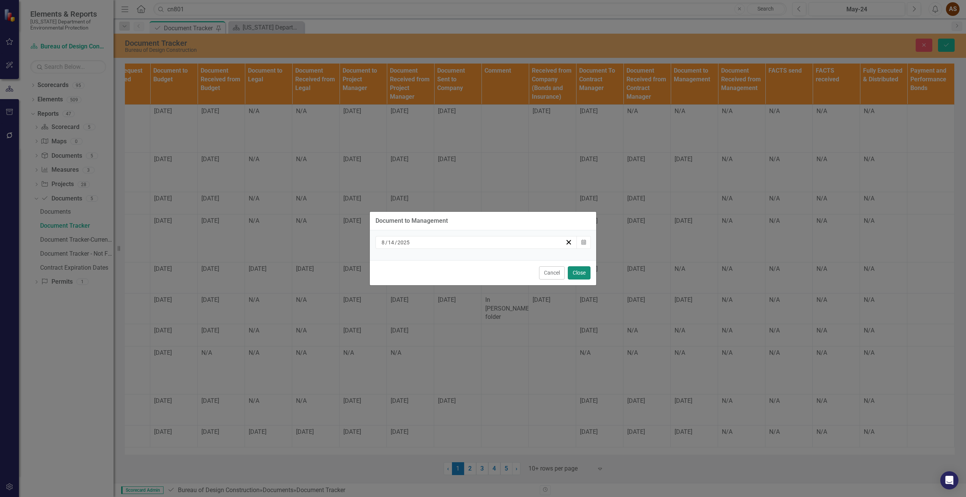
click at [579, 274] on button "Close" at bounding box center [579, 272] width 23 height 13
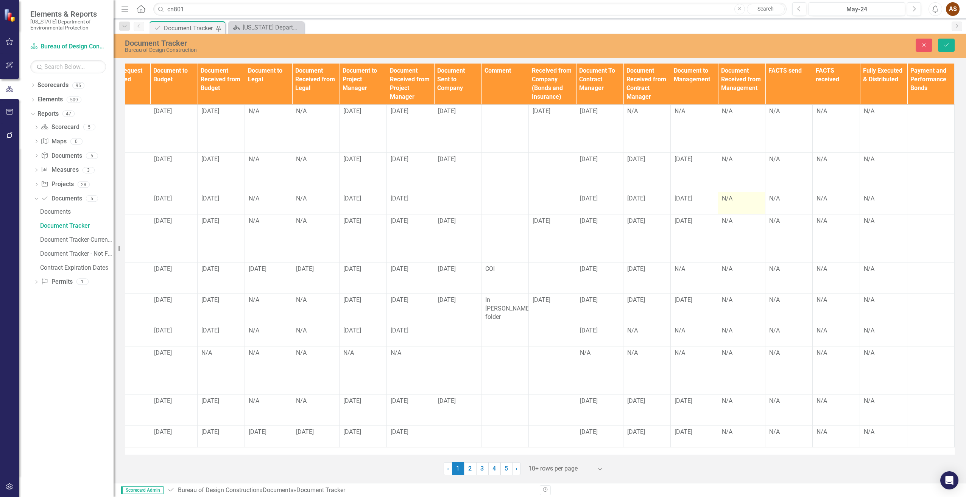
click at [739, 199] on div "N/A" at bounding box center [741, 199] width 39 height 9
click at [738, 199] on div "N/A" at bounding box center [741, 199] width 39 height 9
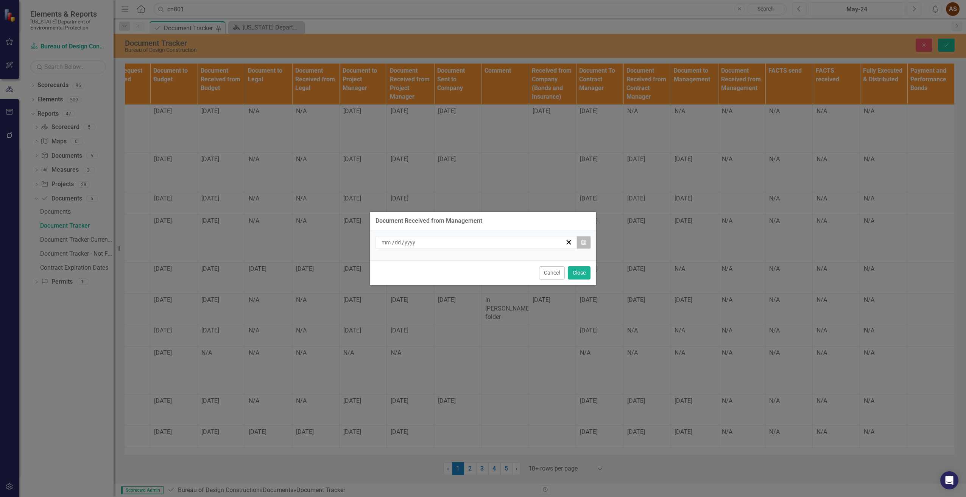
click at [580, 240] on button "Calendar" at bounding box center [583, 242] width 14 height 13
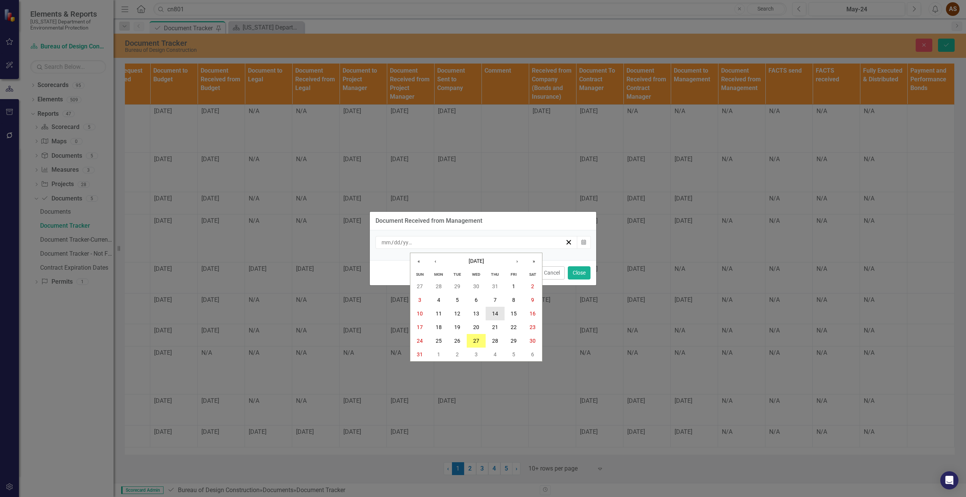
click at [498, 315] on button "14" at bounding box center [495, 314] width 19 height 14
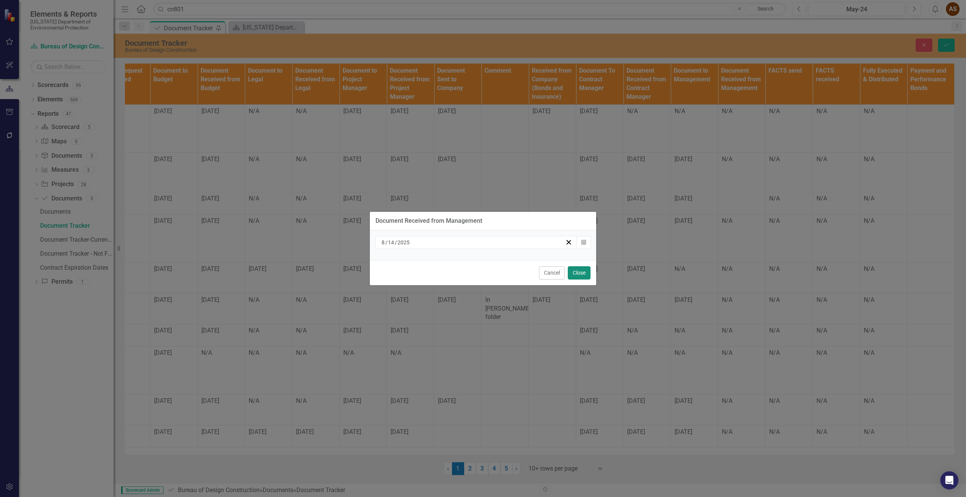
click at [581, 274] on button "Close" at bounding box center [579, 272] width 23 height 13
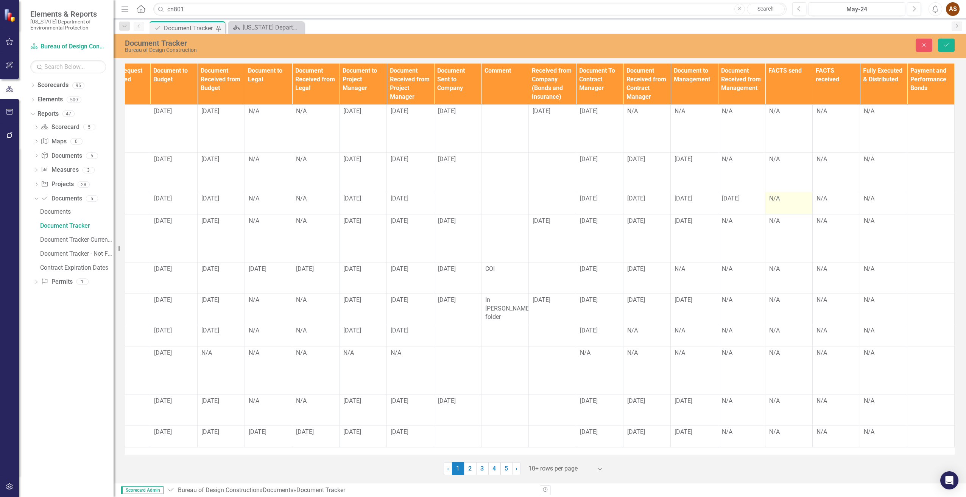
click at [788, 197] on div "N/A" at bounding box center [788, 199] width 39 height 9
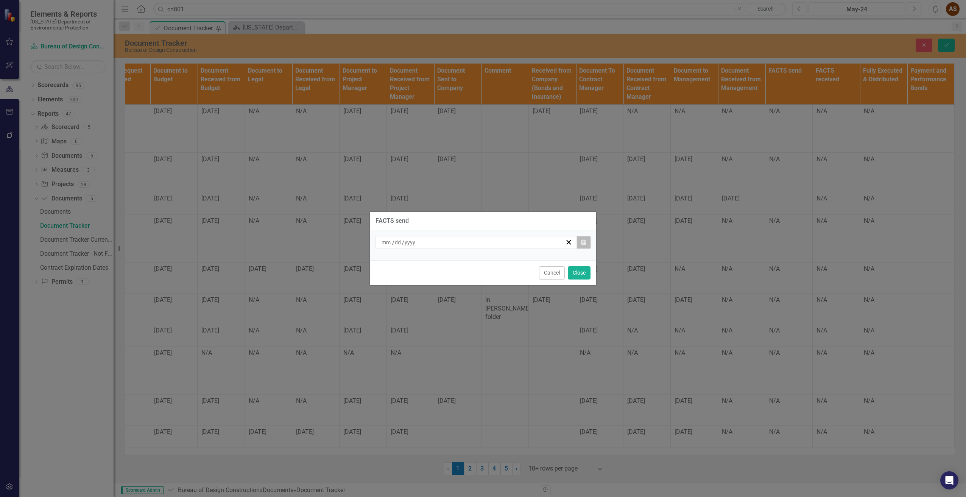
click at [582, 242] on button "Calendar" at bounding box center [583, 242] width 14 height 13
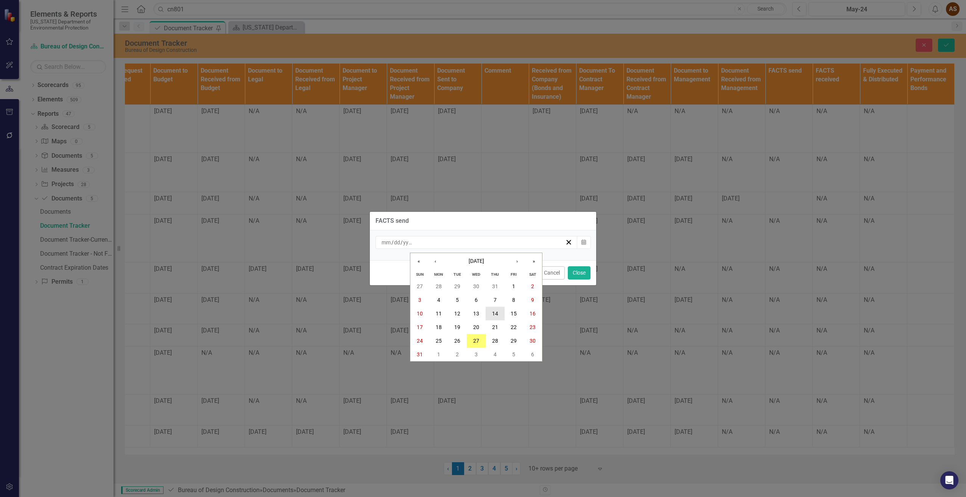
click at [498, 311] on button "14" at bounding box center [495, 314] width 19 height 14
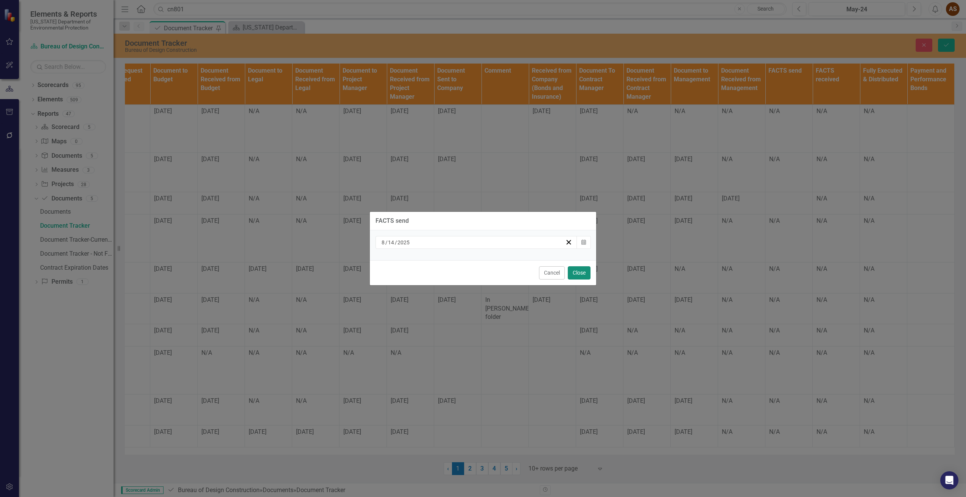
click at [576, 274] on button "Close" at bounding box center [579, 272] width 23 height 13
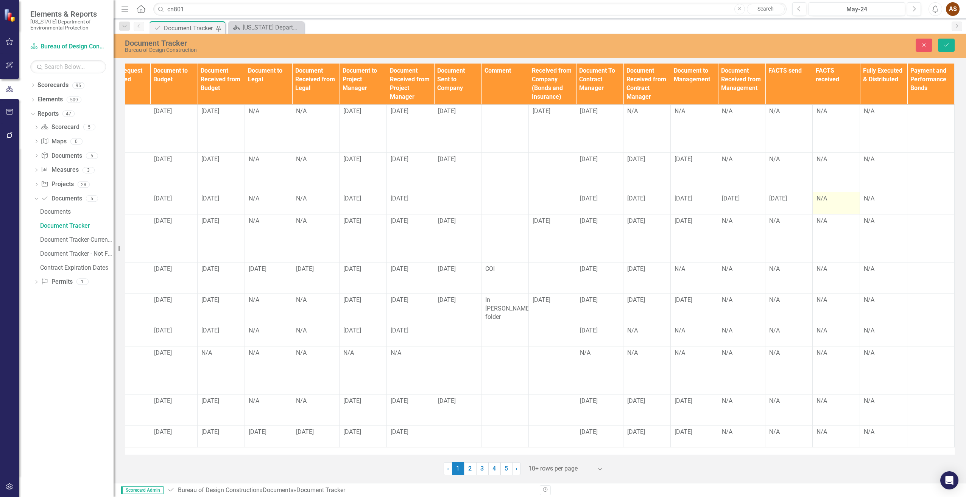
click at [822, 201] on div "N/A" at bounding box center [835, 199] width 39 height 9
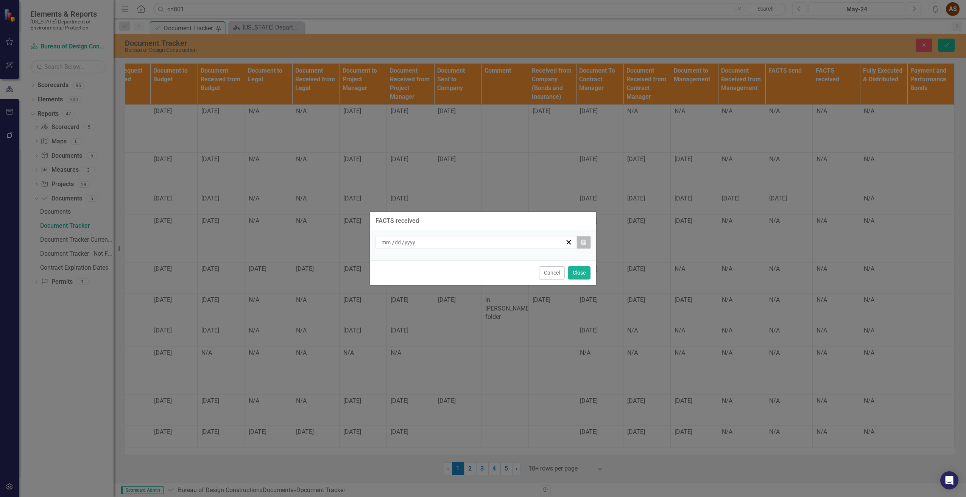
click at [585, 244] on icon "Calendar" at bounding box center [583, 242] width 5 height 5
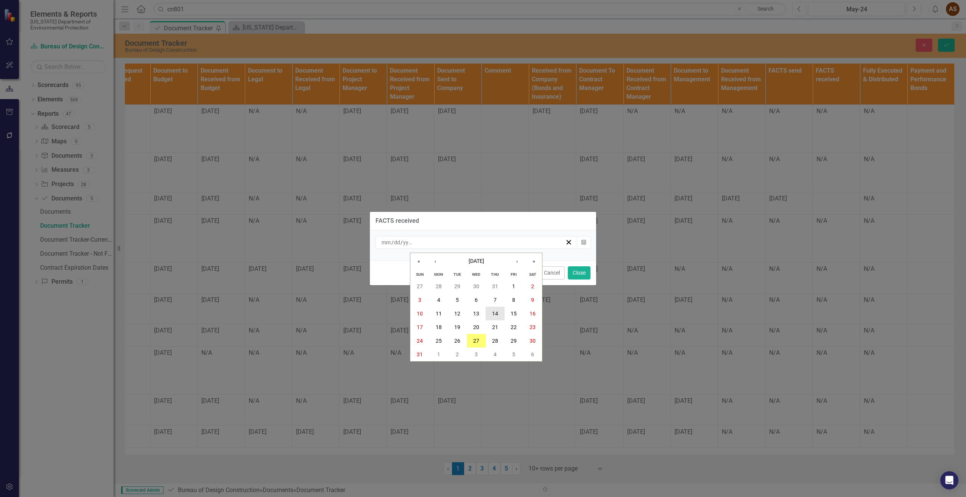
click at [496, 311] on abbr "14" at bounding box center [495, 314] width 6 height 6
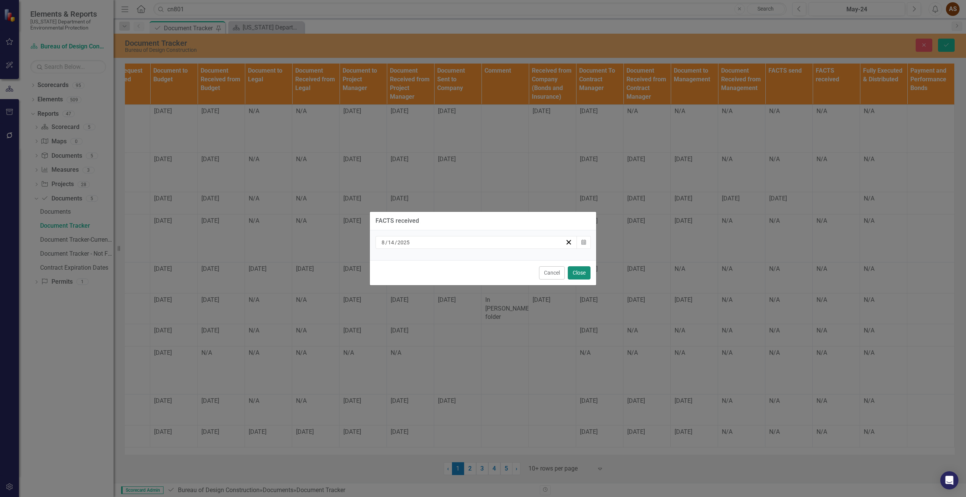
click at [576, 275] on button "Close" at bounding box center [579, 272] width 23 height 13
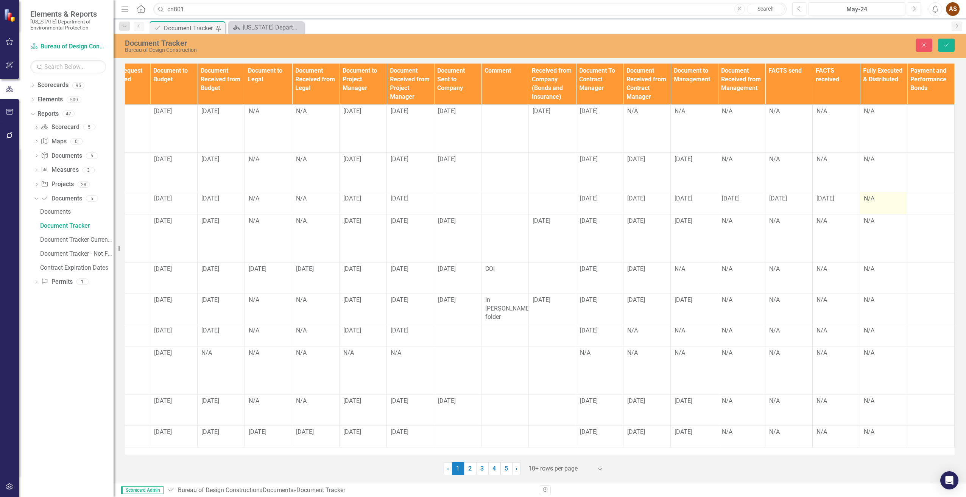
click at [872, 201] on div "N/A" at bounding box center [883, 199] width 39 height 9
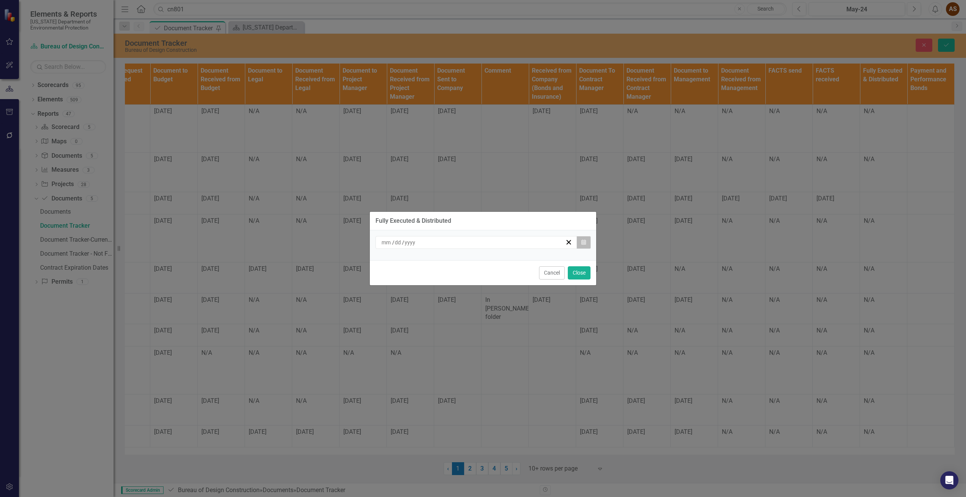
click at [584, 246] on button "Calendar" at bounding box center [583, 242] width 14 height 13
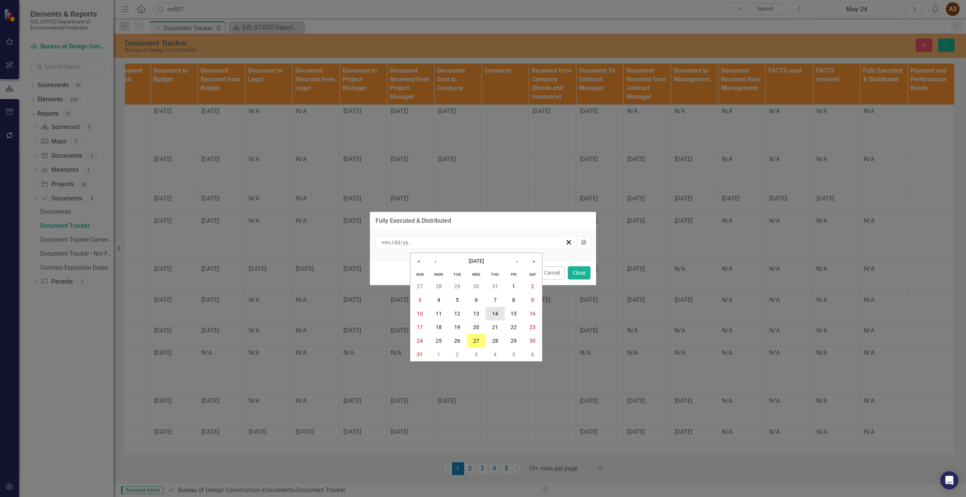
click at [498, 313] on button "14" at bounding box center [495, 314] width 19 height 14
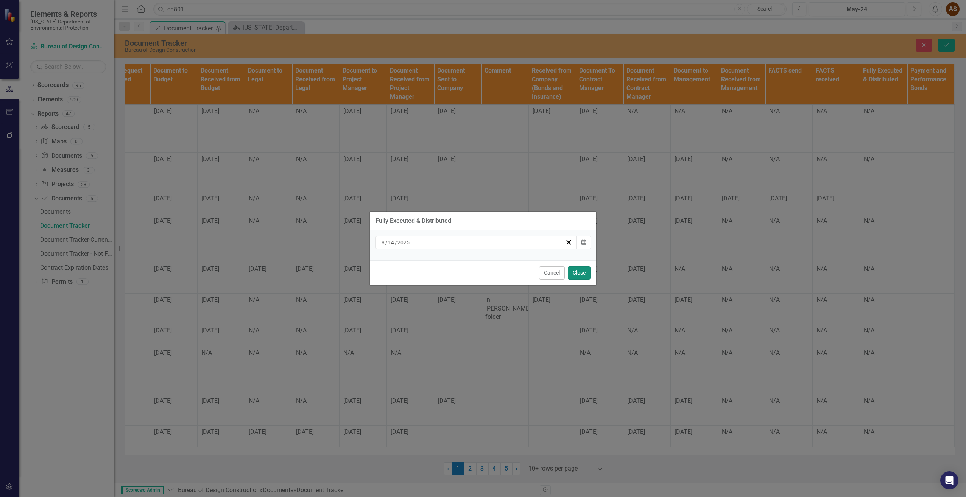
click at [580, 276] on button "Close" at bounding box center [579, 272] width 23 height 13
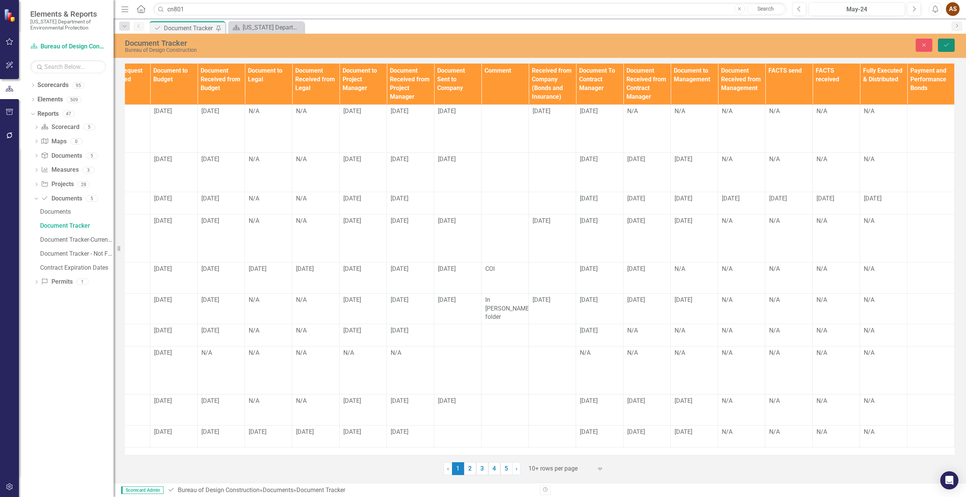
click at [947, 45] on icon "Save" at bounding box center [946, 44] width 7 height 5
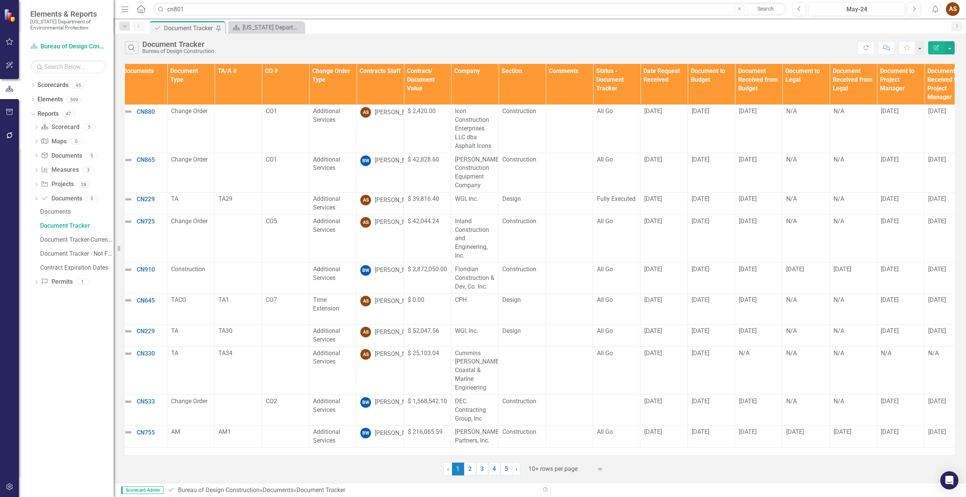
scroll to position [0, 0]
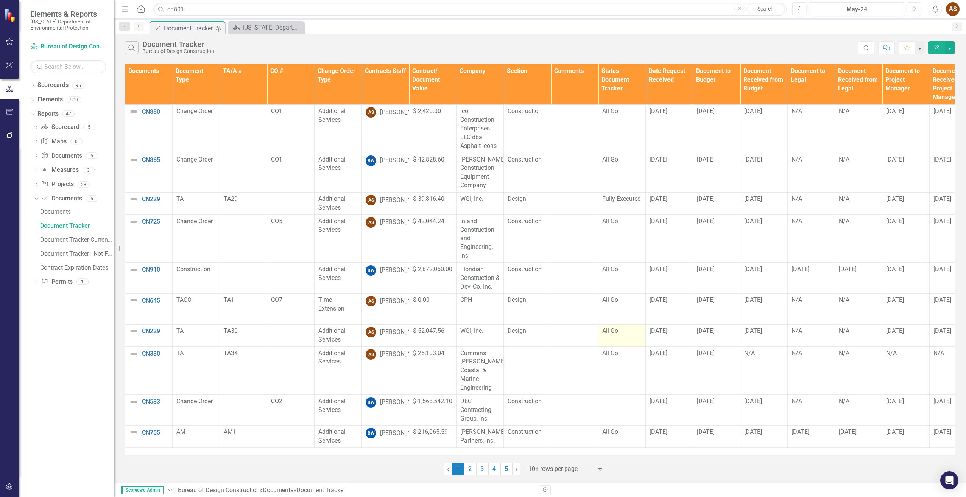
click at [613, 327] on span "All Go" at bounding box center [610, 330] width 16 height 7
click at [612, 327] on span "All Go" at bounding box center [610, 330] width 16 height 7
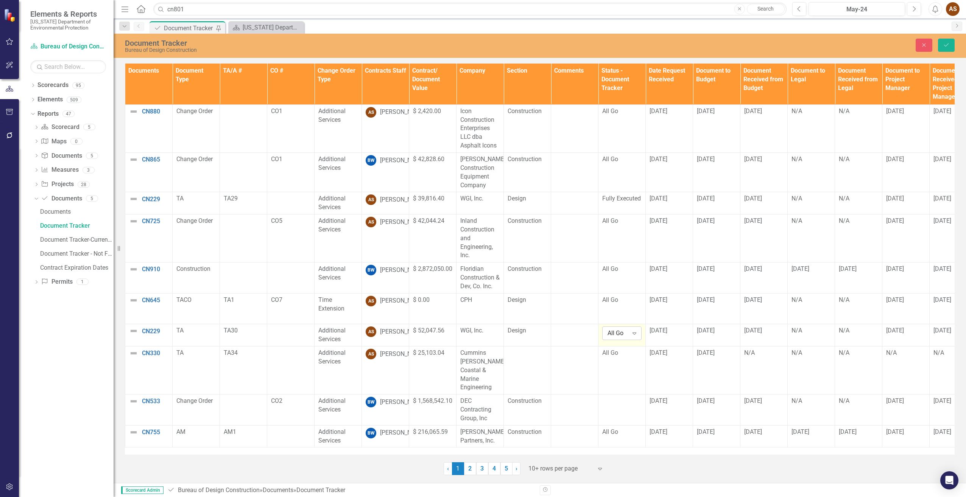
drag, startPoint x: 612, startPoint y: 324, endPoint x: 629, endPoint y: 325, distance: 17.1
click at [629, 327] on div "Expand" at bounding box center [634, 333] width 14 height 12
click at [628, 359] on div "Fully Executed" at bounding box center [634, 363] width 48 height 9
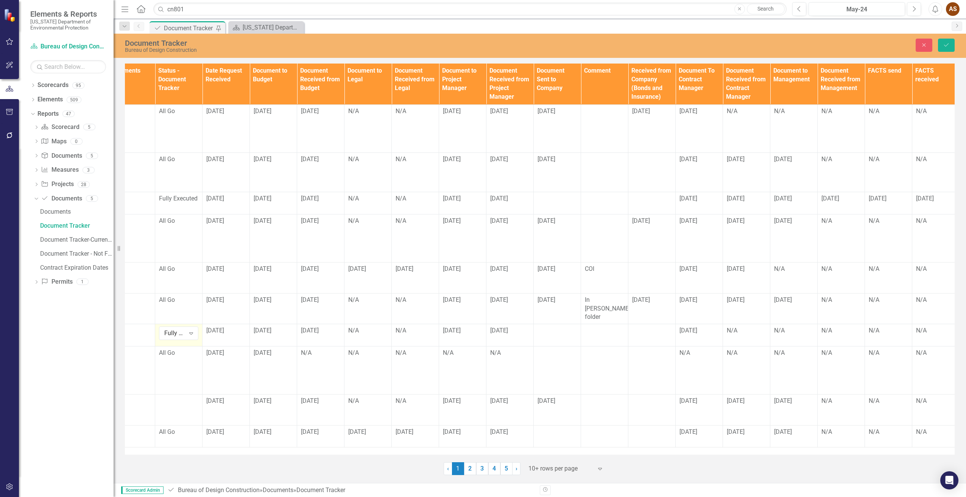
scroll to position [0, 451]
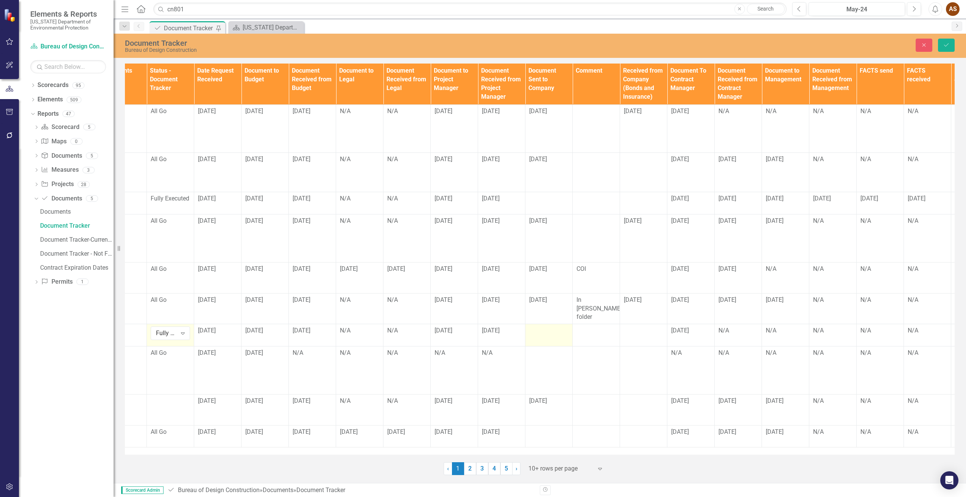
click at [542, 327] on div at bounding box center [548, 331] width 39 height 9
click at [542, 327] on input "text" at bounding box center [548, 334] width 39 height 14
type input "[DATE]"
click at [642, 327] on div at bounding box center [643, 331] width 39 height 9
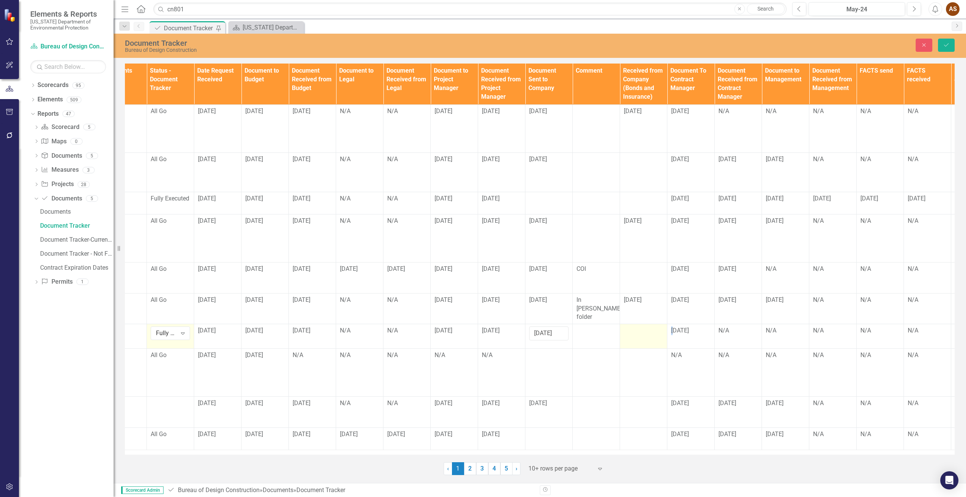
click at [642, 327] on div at bounding box center [643, 331] width 39 height 9
click at [640, 327] on input "text" at bounding box center [643, 334] width 39 height 14
type input "[DATE]"
click at [727, 327] on div "N/A" at bounding box center [737, 331] width 39 height 9
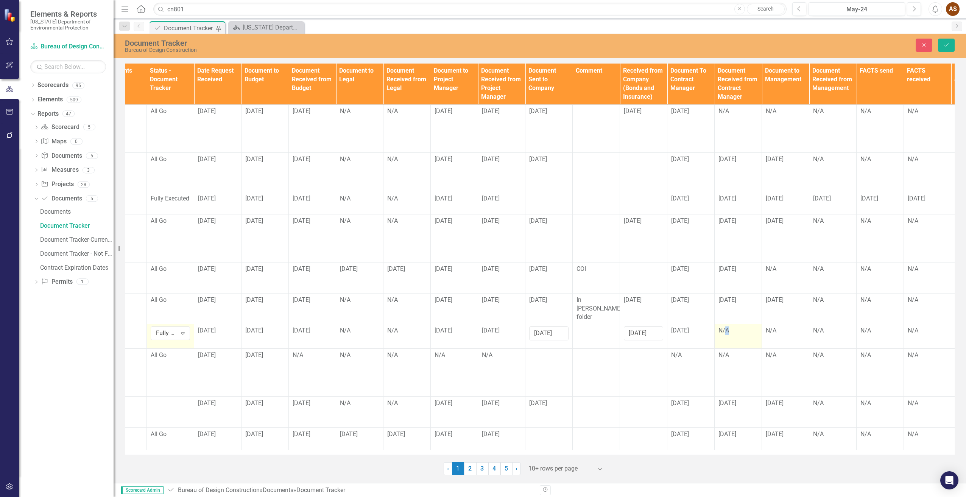
click at [727, 327] on div "N/A" at bounding box center [737, 331] width 39 height 9
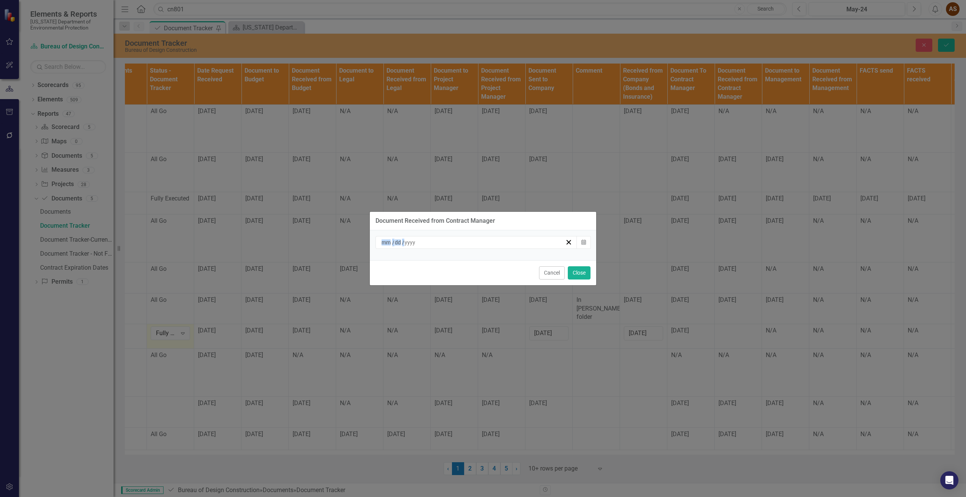
click at [727, 322] on div "Document Received from Contract Manager / / Calendar Cancel Close" at bounding box center [483, 248] width 966 height 497
click at [582, 241] on button "Calendar" at bounding box center [583, 242] width 14 height 13
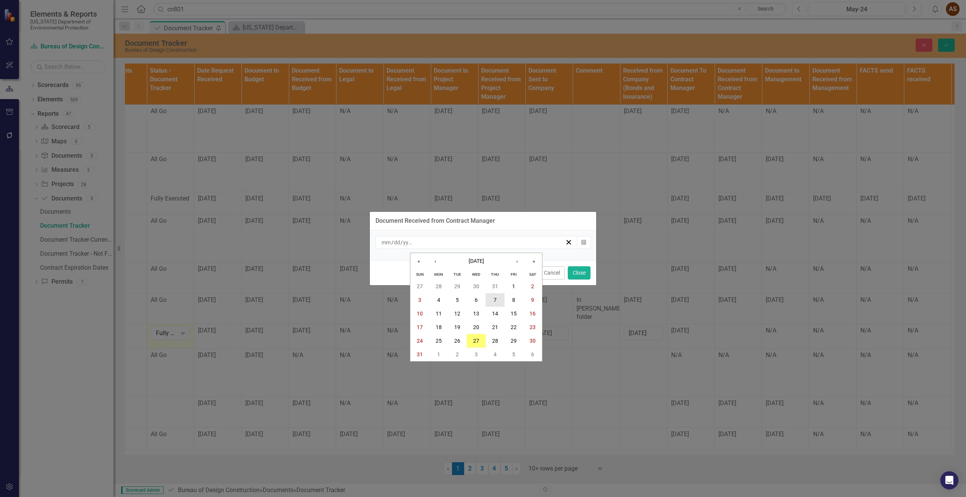
click at [491, 298] on button "7" at bounding box center [495, 300] width 19 height 14
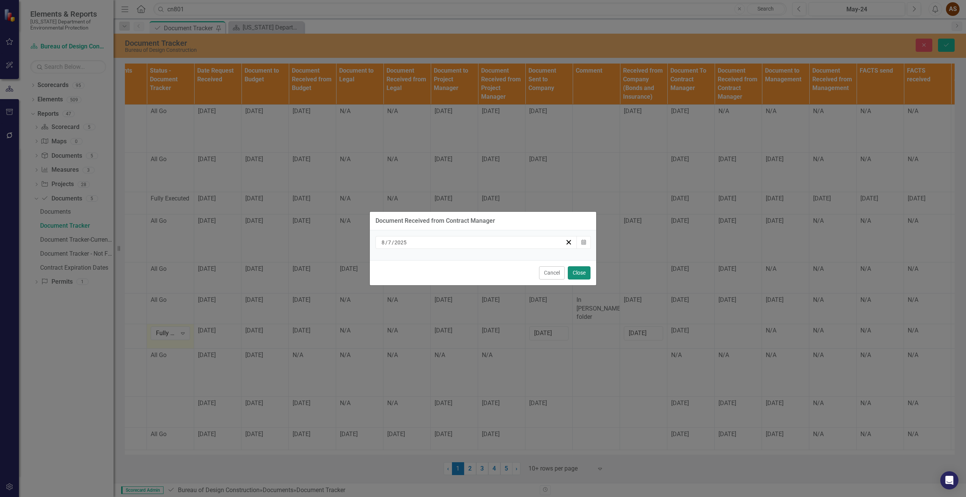
click at [583, 271] on button "Close" at bounding box center [579, 272] width 23 height 13
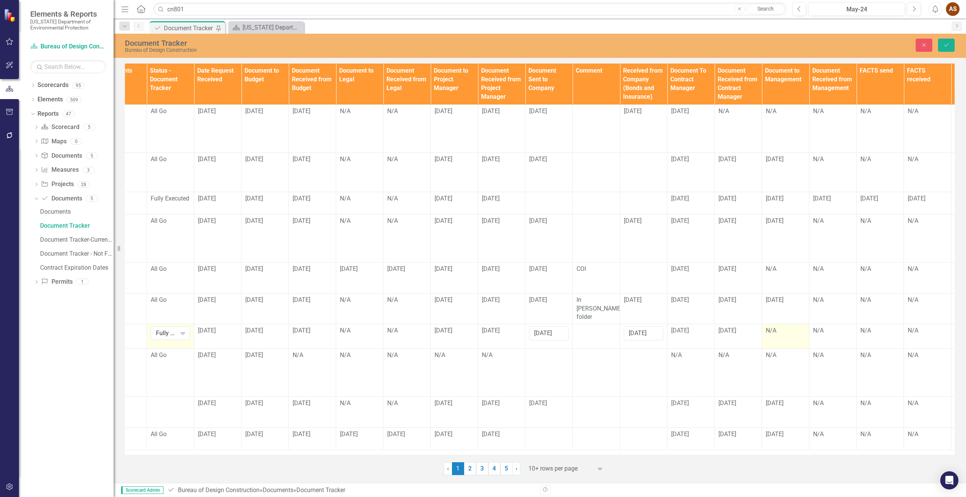
click at [772, 328] on td "N/A" at bounding box center [785, 336] width 47 height 25
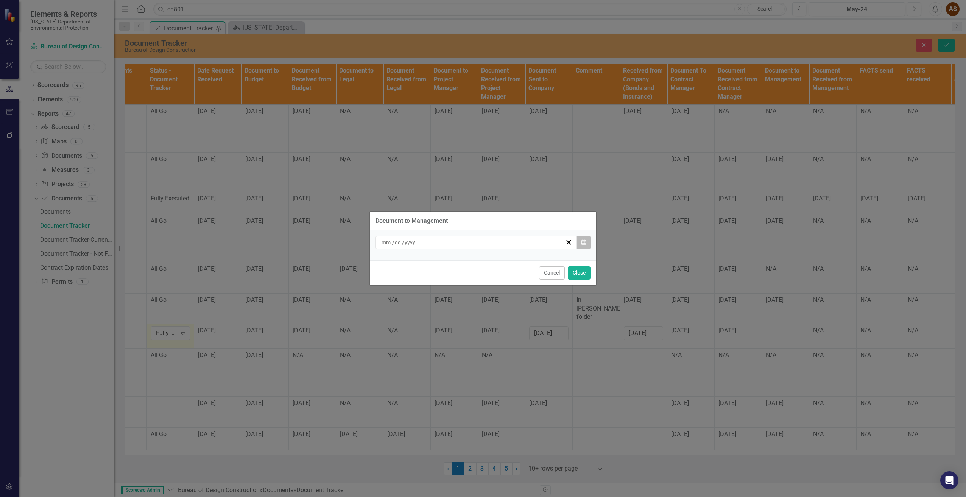
click at [585, 243] on button "Calendar" at bounding box center [583, 242] width 14 height 13
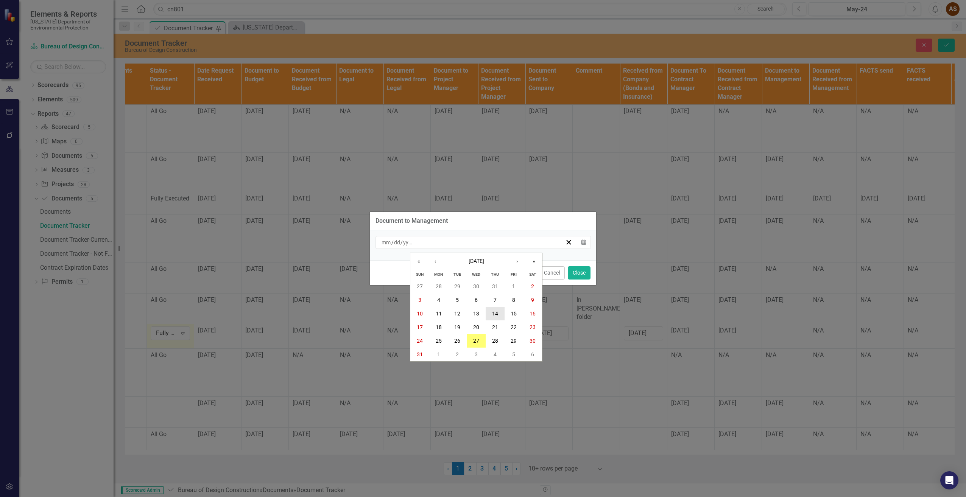
click at [494, 310] on button "14" at bounding box center [495, 314] width 19 height 14
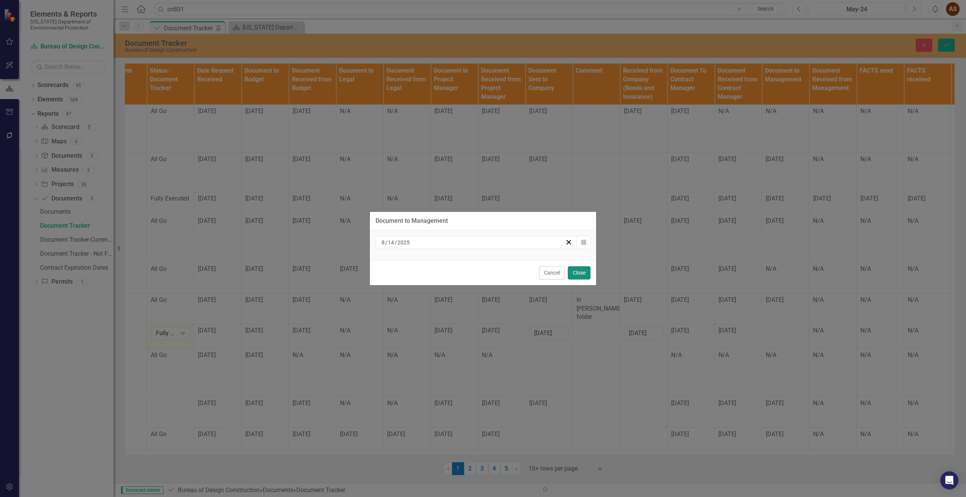
click at [576, 272] on button "Close" at bounding box center [579, 272] width 23 height 13
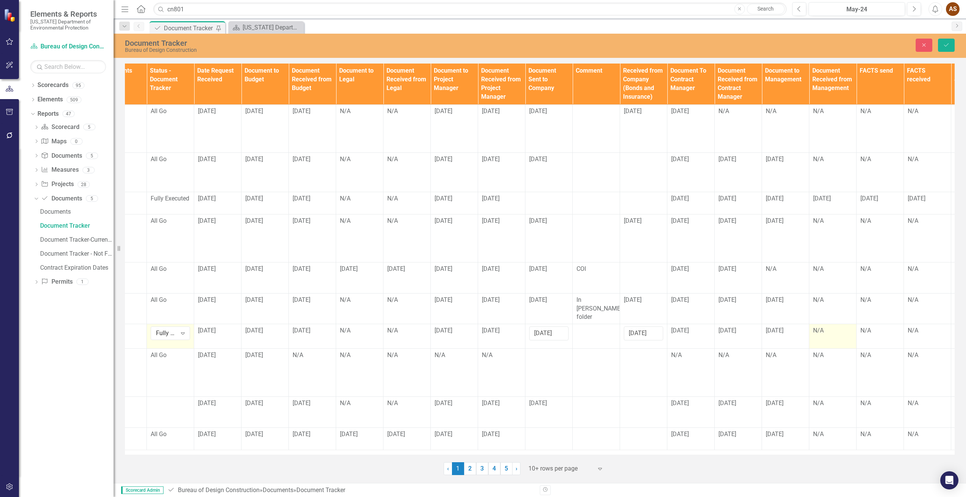
click at [825, 327] on div "N/A" at bounding box center [832, 331] width 39 height 9
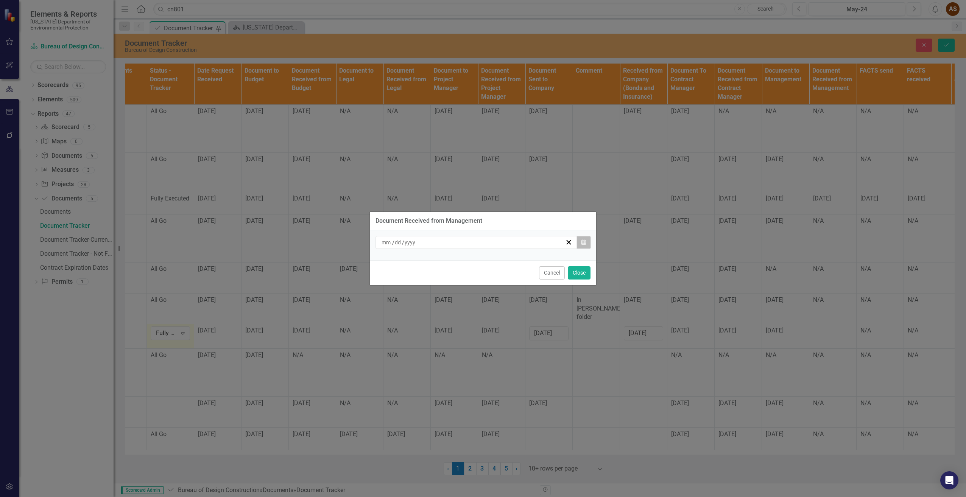
click at [585, 244] on icon "button" at bounding box center [583, 242] width 5 height 5
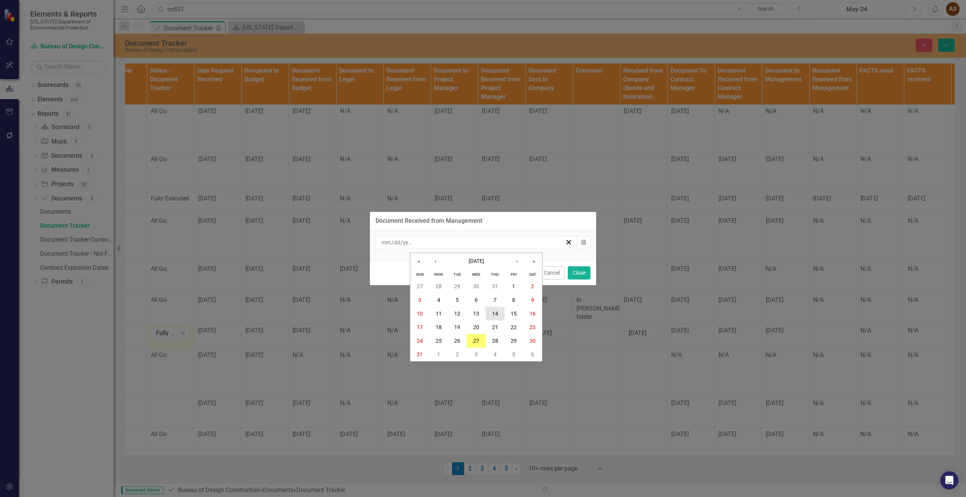
click at [495, 312] on abbr "14" at bounding box center [495, 314] width 6 height 6
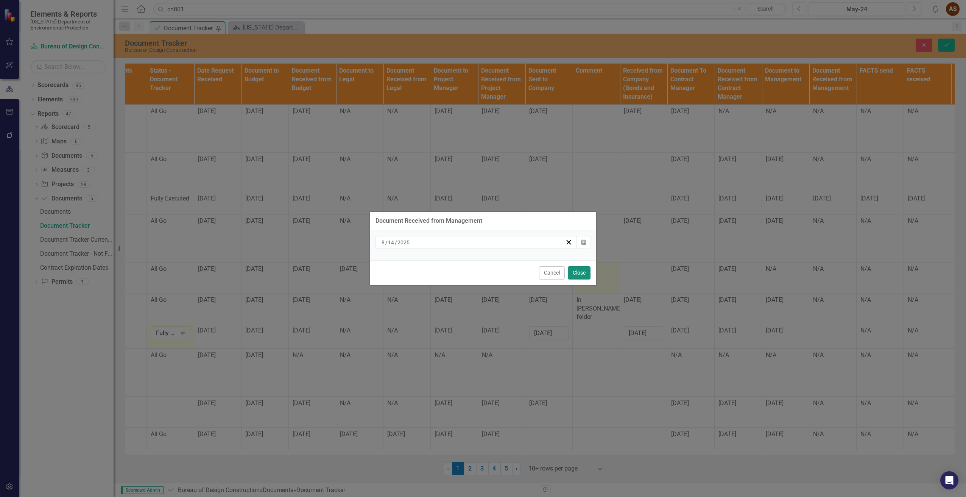
drag, startPoint x: 578, startPoint y: 270, endPoint x: 592, endPoint y: 289, distance: 22.8
click at [579, 270] on button "Close" at bounding box center [579, 272] width 23 height 13
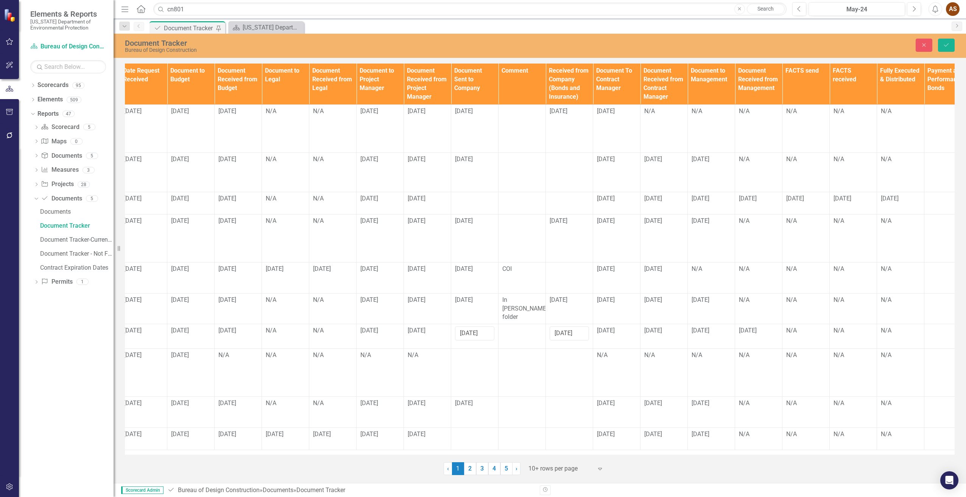
scroll to position [0, 530]
click at [791, 327] on div "N/A" at bounding box center [801, 331] width 39 height 9
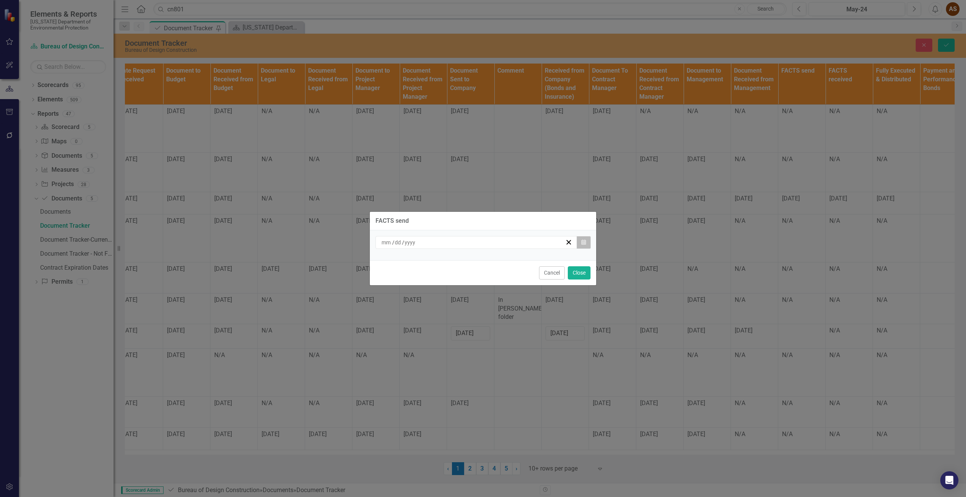
click at [584, 241] on icon "button" at bounding box center [583, 242] width 5 height 5
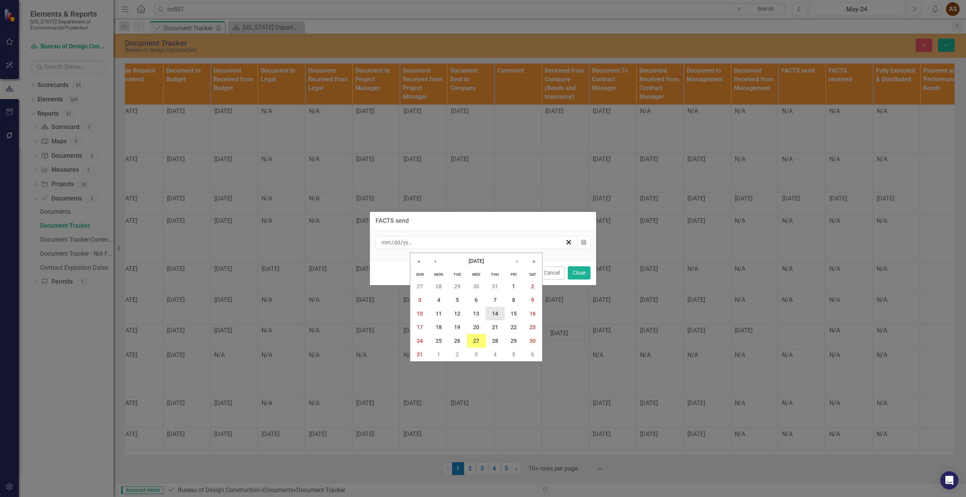
click at [496, 312] on abbr "14" at bounding box center [495, 314] width 6 height 6
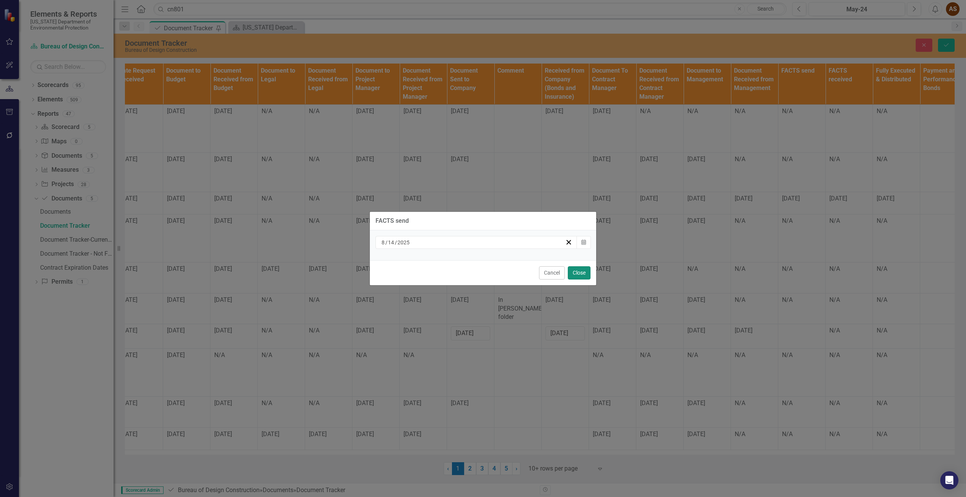
click at [579, 271] on button "Close" at bounding box center [579, 272] width 23 height 13
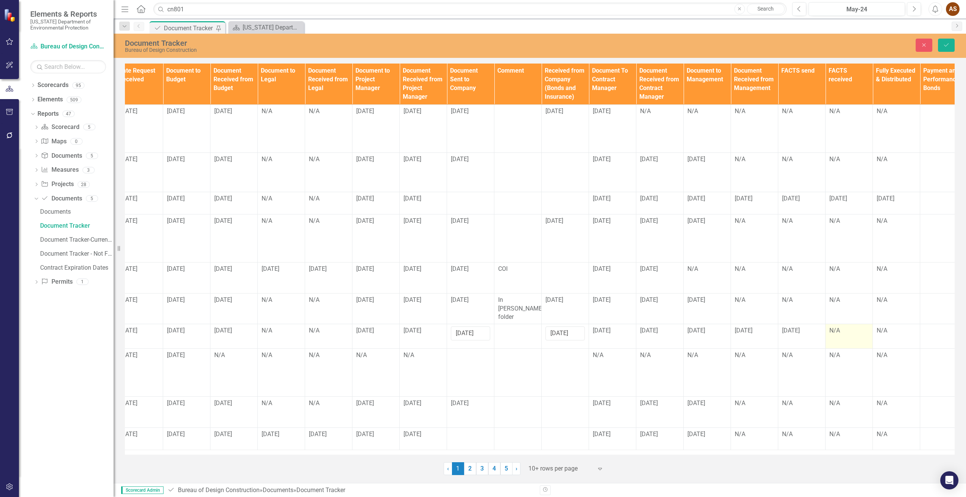
click at [834, 327] on div "N/A" at bounding box center [848, 331] width 39 height 9
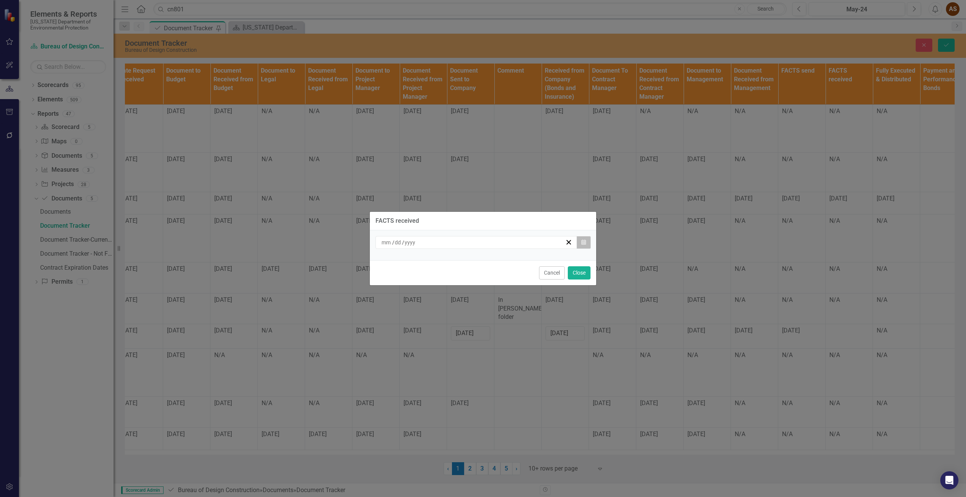
click at [584, 243] on icon "button" at bounding box center [583, 242] width 5 height 5
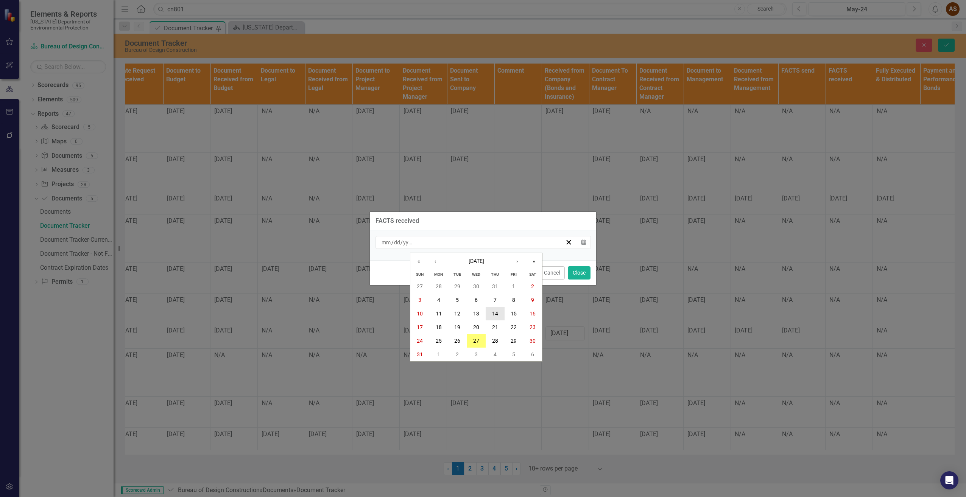
click at [497, 311] on abbr "14" at bounding box center [495, 314] width 6 height 6
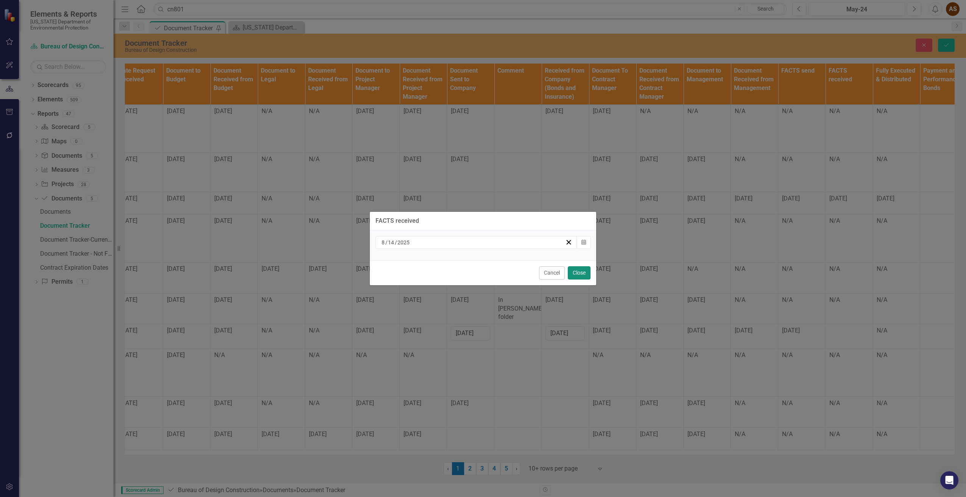
click at [572, 272] on button "Close" at bounding box center [579, 272] width 23 height 13
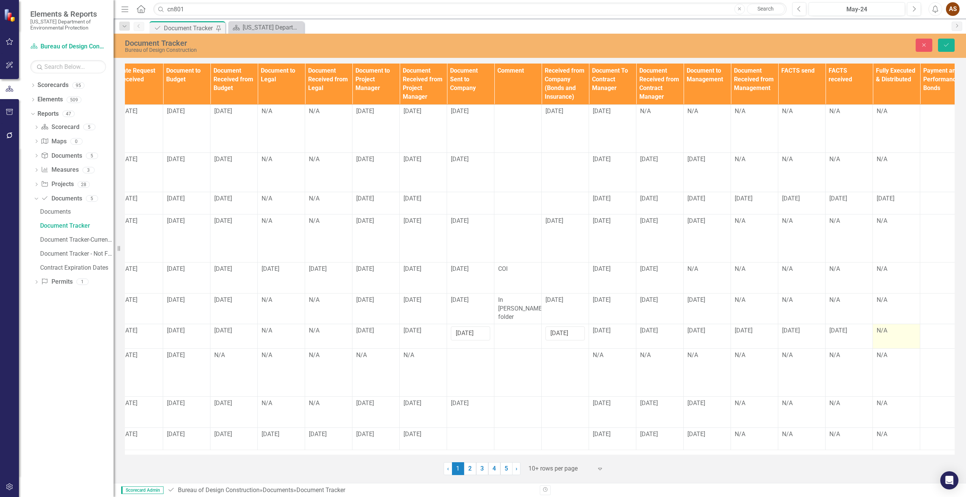
click at [883, 327] on td "N/A" at bounding box center [896, 336] width 47 height 25
click at [882, 327] on td "N/A" at bounding box center [896, 336] width 47 height 25
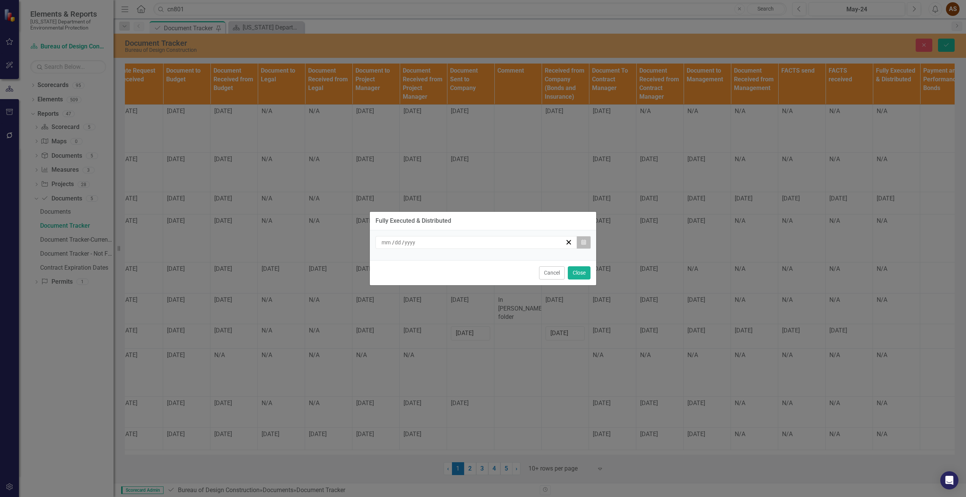
click at [584, 244] on icon "Calendar" at bounding box center [583, 242] width 5 height 5
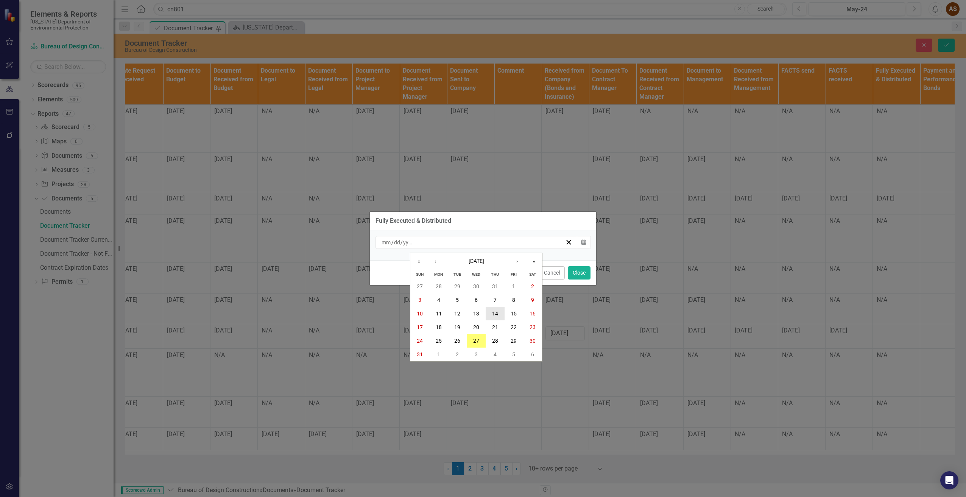
click at [492, 314] on abbr "14" at bounding box center [495, 314] width 6 height 6
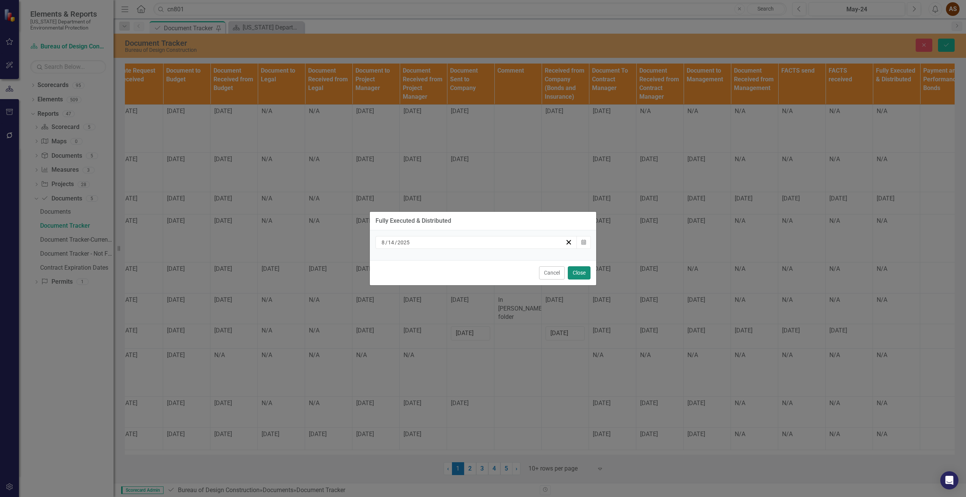
click at [576, 274] on button "Close" at bounding box center [579, 272] width 23 height 13
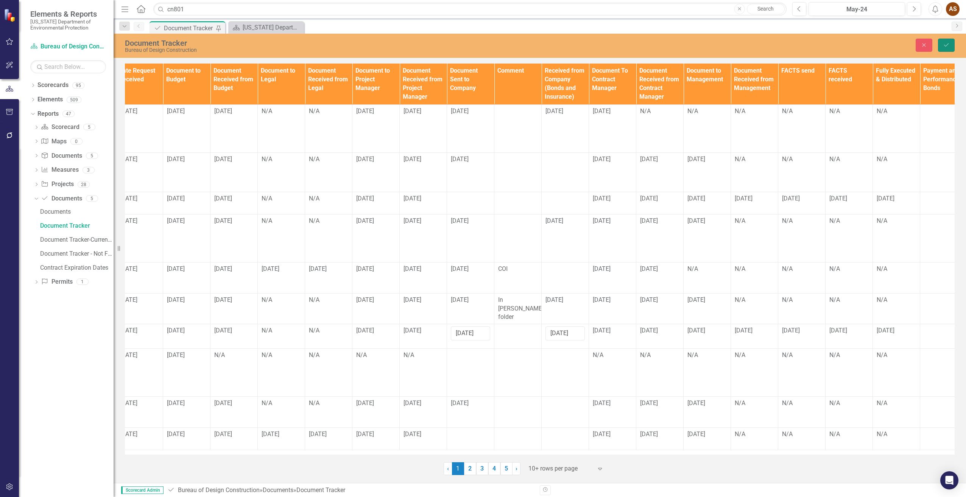
click at [948, 44] on icon "Save" at bounding box center [946, 44] width 7 height 5
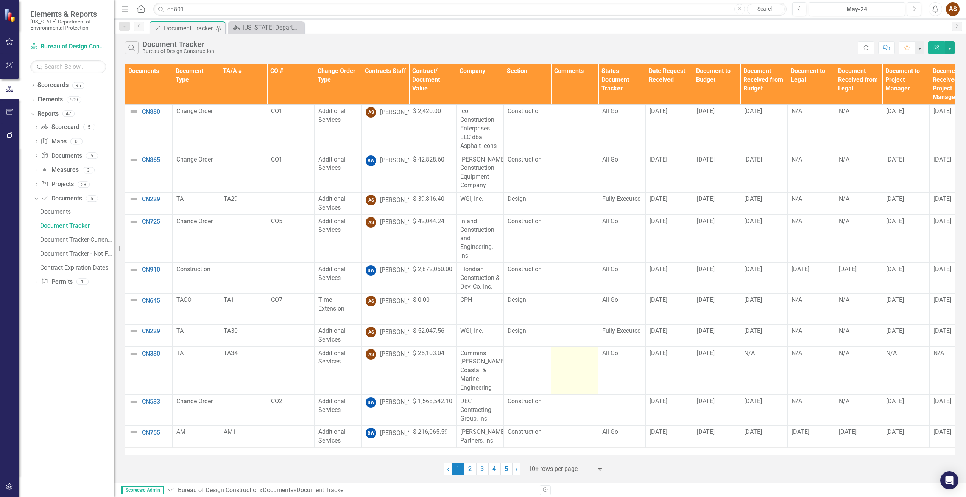
click at [574, 360] on td at bounding box center [574, 371] width 47 height 48
click at [573, 360] on td at bounding box center [574, 371] width 47 height 48
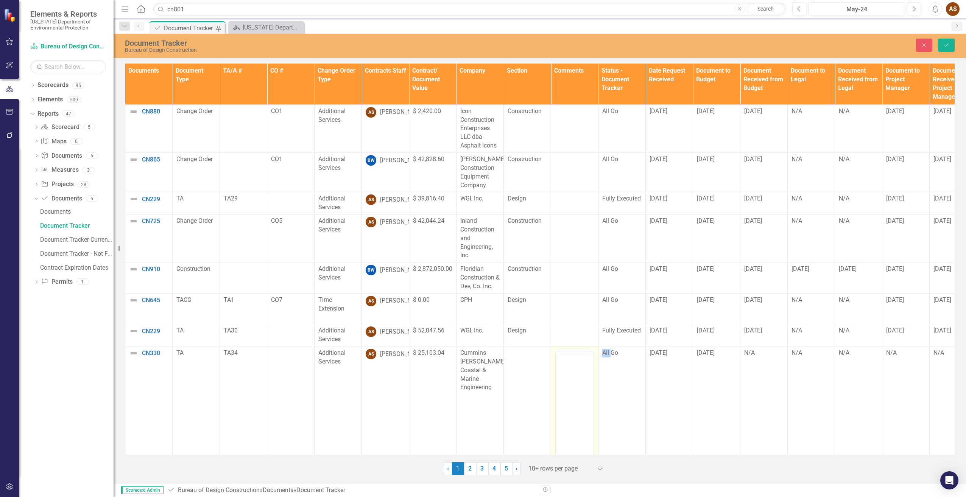
scroll to position [0, 0]
drag, startPoint x: 1129, startPoint y: 730, endPoint x: 571, endPoint y: 380, distance: 658.3
click at [571, 380] on p "Rich Text Area. Press ALT-0 for help." at bounding box center [574, 375] width 34 height 9
click at [945, 47] on icon "Save" at bounding box center [946, 44] width 7 height 5
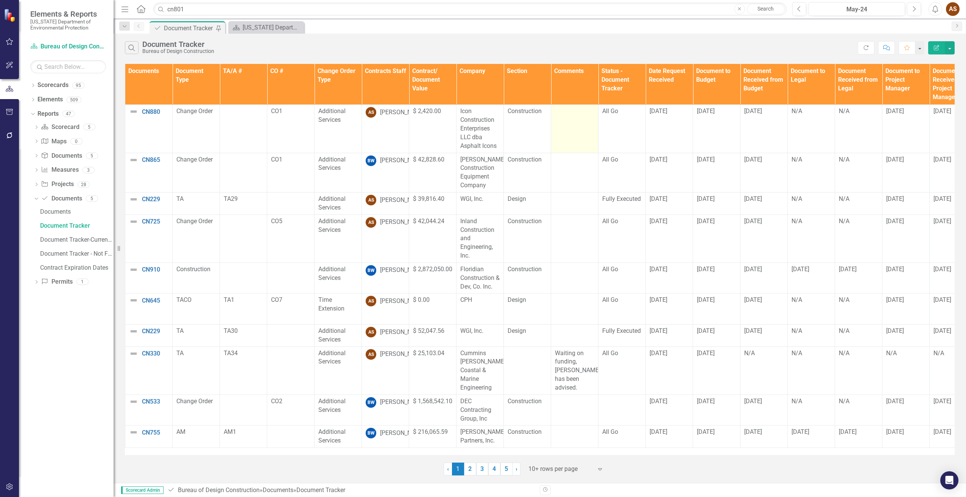
click at [567, 115] on div at bounding box center [574, 111] width 39 height 9
click at [566, 115] on div at bounding box center [574, 111] width 39 height 9
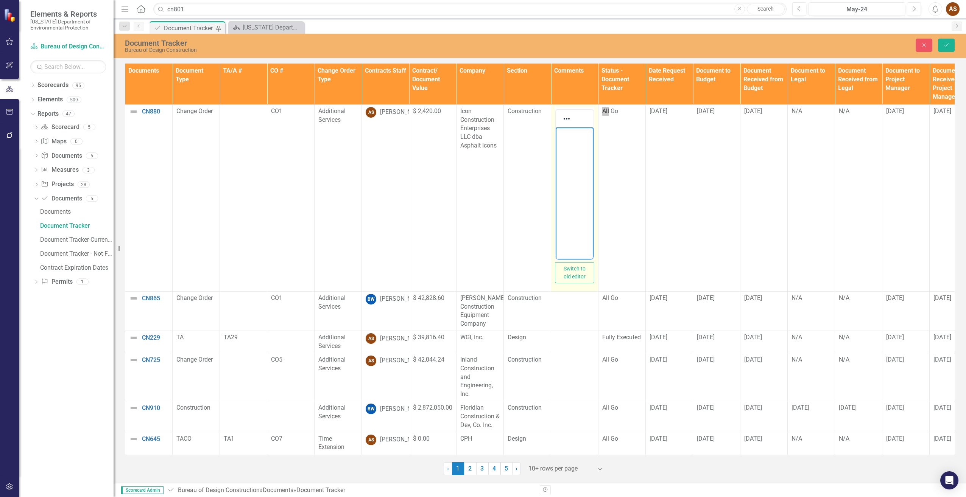
drag, startPoint x: 1121, startPoint y: 243, endPoint x: 567, endPoint y: 135, distance: 565.1
click at [567, 135] on p "Rich Text Area. Press ALT-0 for help." at bounding box center [574, 133] width 34 height 9
click at [945, 46] on icon "Save" at bounding box center [946, 44] width 7 height 5
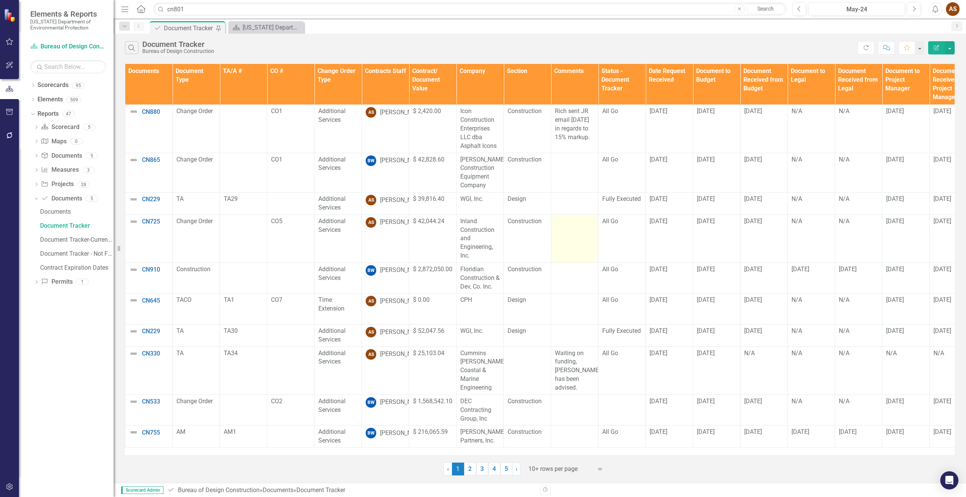
click at [564, 239] on td at bounding box center [574, 239] width 47 height 48
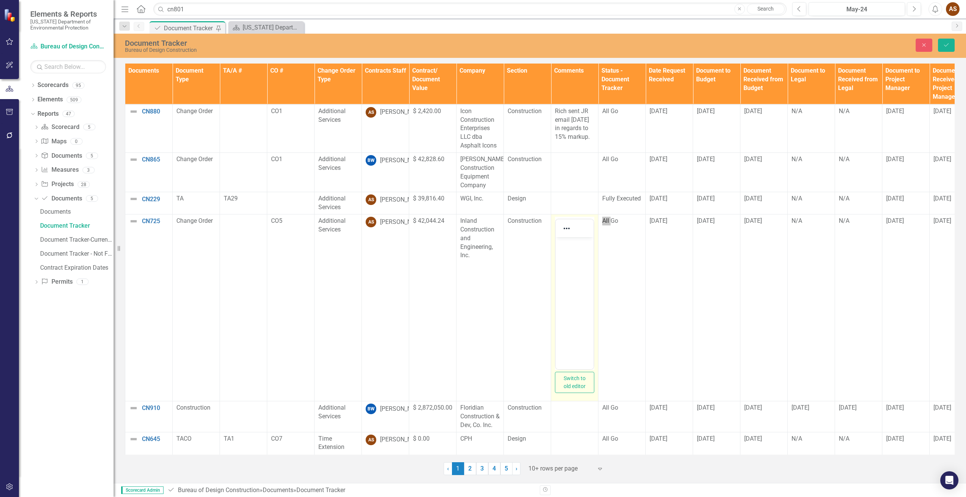
drag, startPoint x: 1119, startPoint y: 476, endPoint x: 567, endPoint y: 245, distance: 598.6
click at [567, 245] on p "Rich Text Area. Press ALT-0 for help." at bounding box center [574, 243] width 34 height 9
click at [942, 45] on button "Save" at bounding box center [946, 45] width 17 height 13
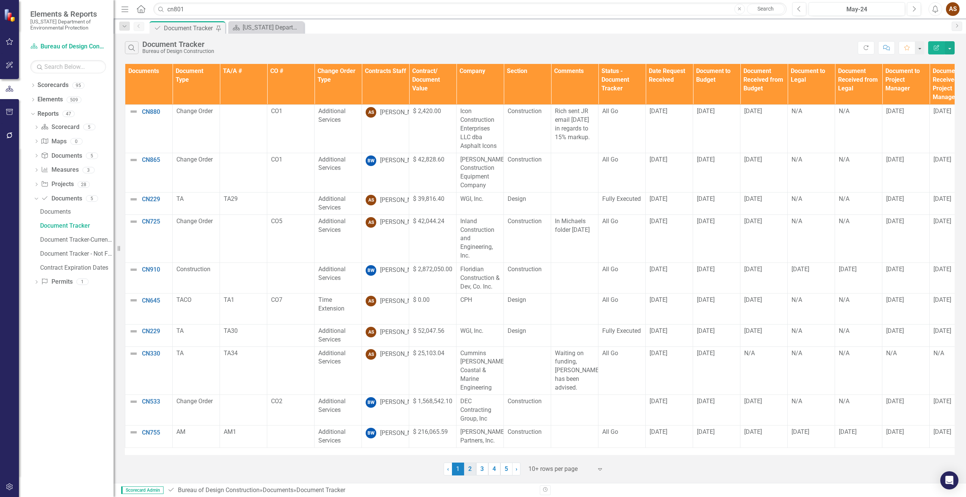
click at [470, 468] on link "2" at bounding box center [470, 469] width 12 height 13
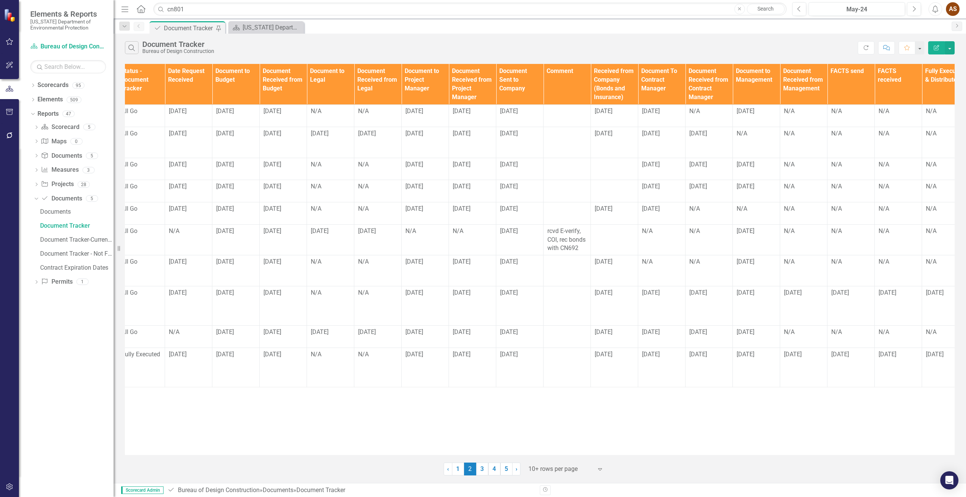
scroll to position [0, 481]
